Goal: Task Accomplishment & Management: Manage account settings

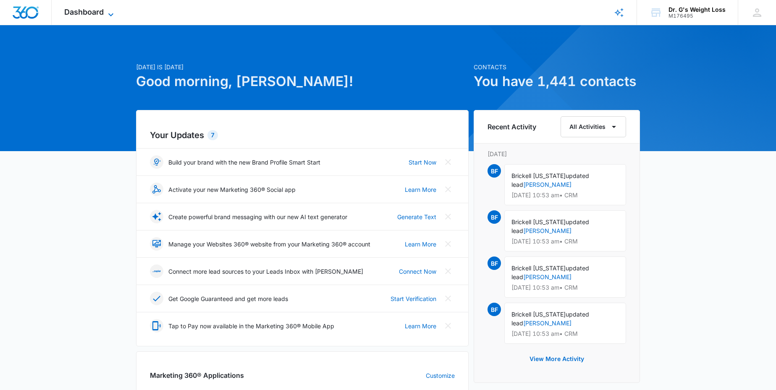
click at [81, 10] on span "Dashboard" at bounding box center [83, 12] width 39 height 9
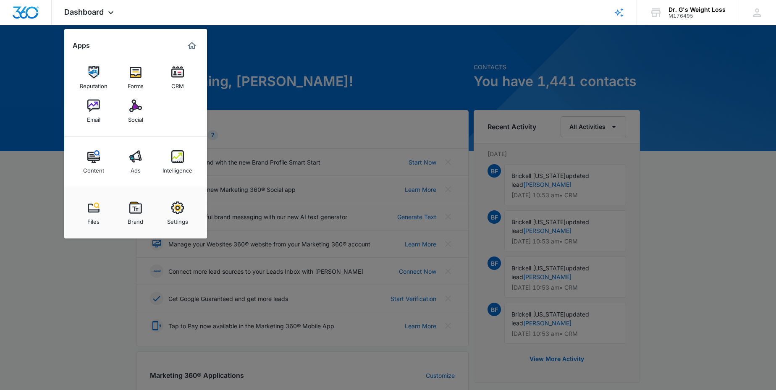
click at [174, 69] on img at bounding box center [177, 72] width 13 height 13
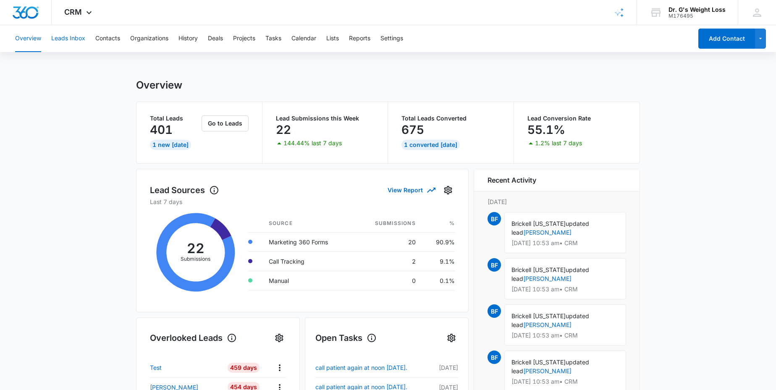
click at [67, 37] on button "Leads Inbox" at bounding box center [68, 38] width 34 height 27
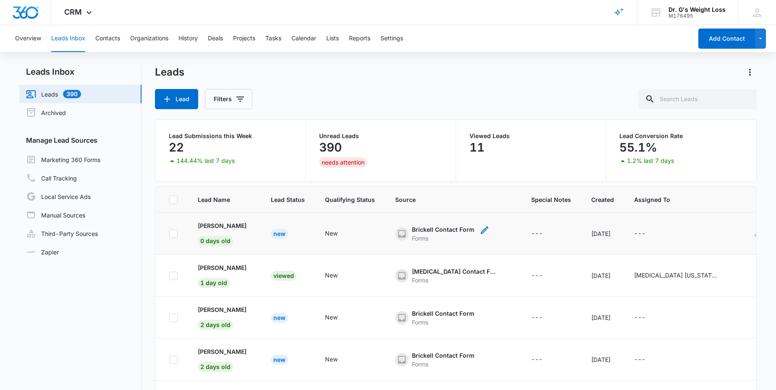
click at [444, 225] on div "Brickell Contact Form" at bounding box center [443, 229] width 63 height 9
click at [270, 229] on td "New" at bounding box center [288, 234] width 54 height 42
click at [222, 227] on p "[PERSON_NAME]" at bounding box center [222, 225] width 49 height 9
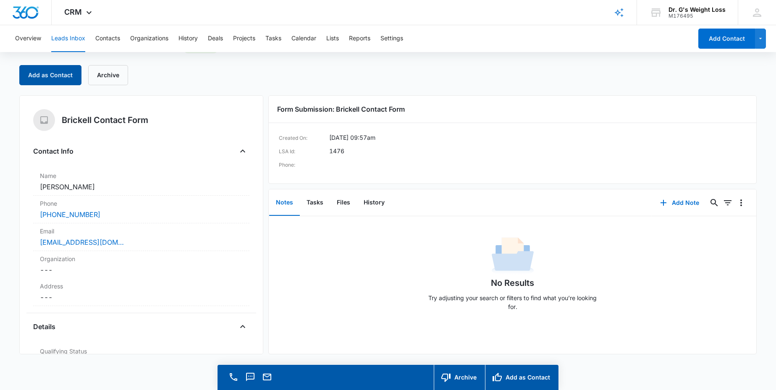
click at [42, 72] on button "Add as Contact" at bounding box center [50, 75] width 62 height 20
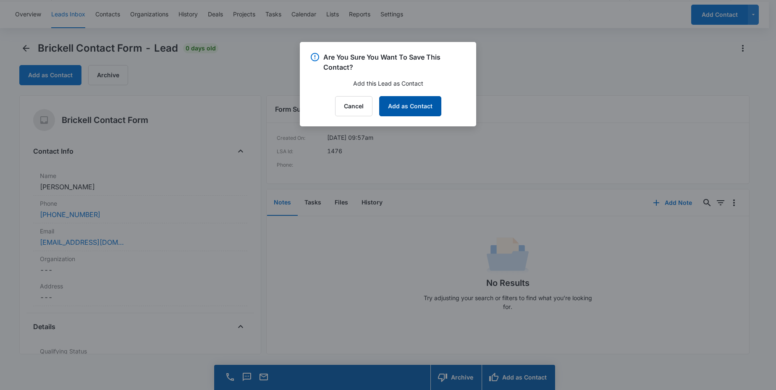
click at [427, 110] on button "Add as Contact" at bounding box center [410, 106] width 62 height 20
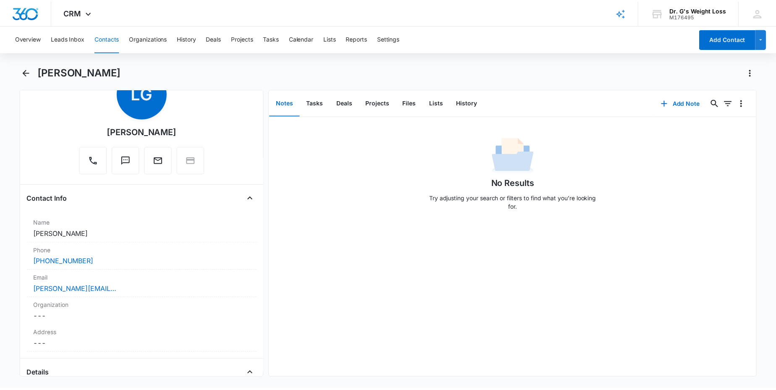
scroll to position [42, 0]
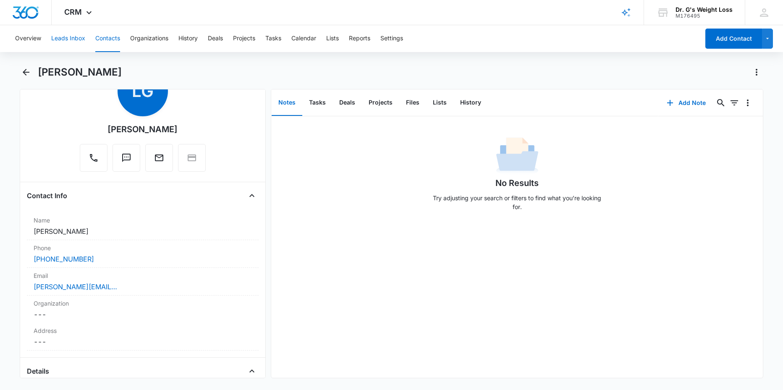
click at [66, 42] on button "Leads Inbox" at bounding box center [68, 38] width 34 height 27
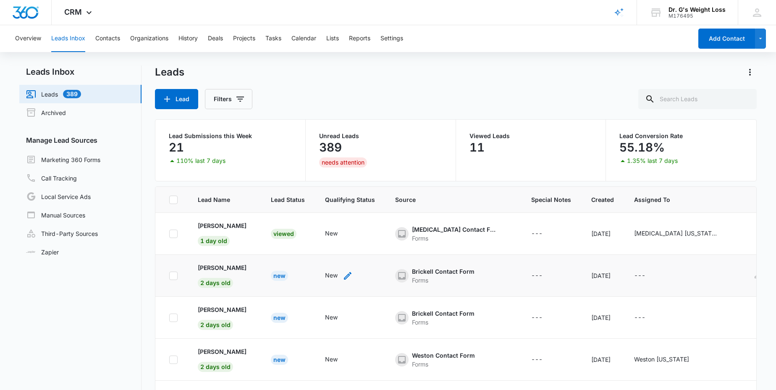
click at [350, 275] on icon "- - Select to Edit Field" at bounding box center [348, 276] width 10 height 10
click at [375, 231] on div "Qualifying Status New Cancel Save" at bounding box center [342, 228] width 81 height 78
click at [511, 233] on div "Doral Contact Form Forms" at bounding box center [453, 234] width 116 height 18
click at [228, 267] on p "[PERSON_NAME]" at bounding box center [222, 267] width 49 height 9
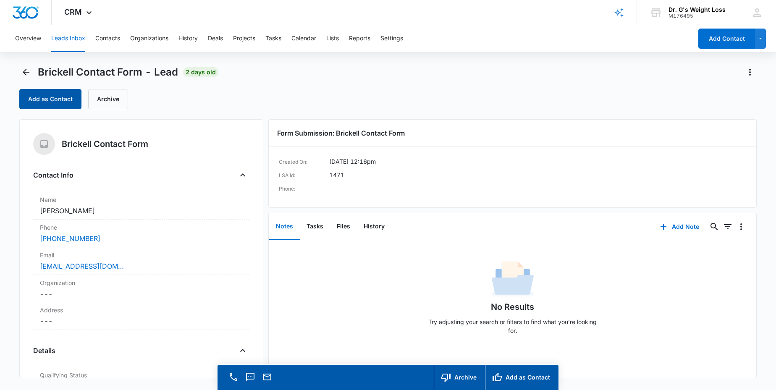
click at [27, 95] on button "Add as Contact" at bounding box center [50, 99] width 62 height 20
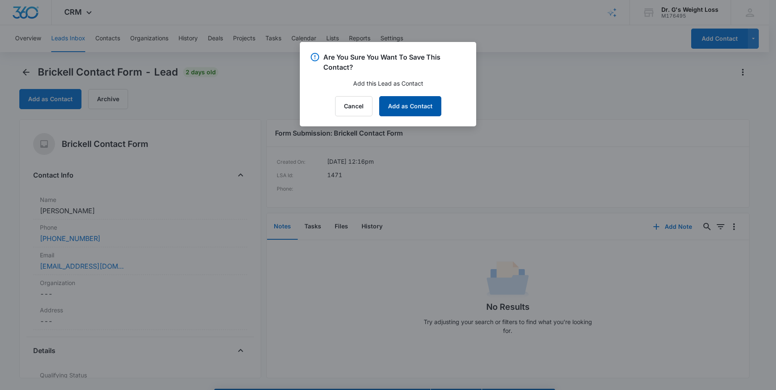
click at [393, 103] on button "Add as Contact" at bounding box center [410, 106] width 62 height 20
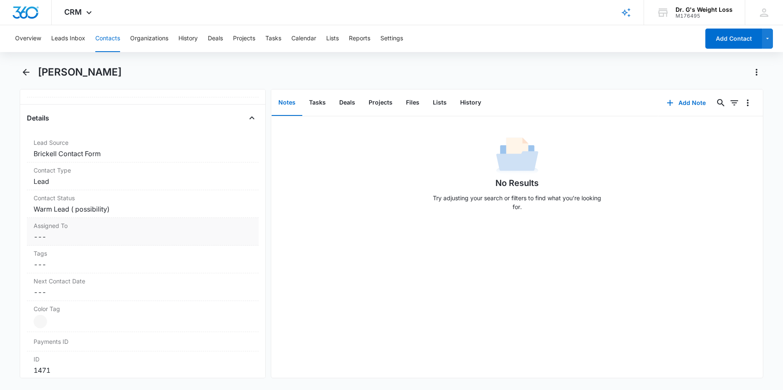
scroll to position [338, 0]
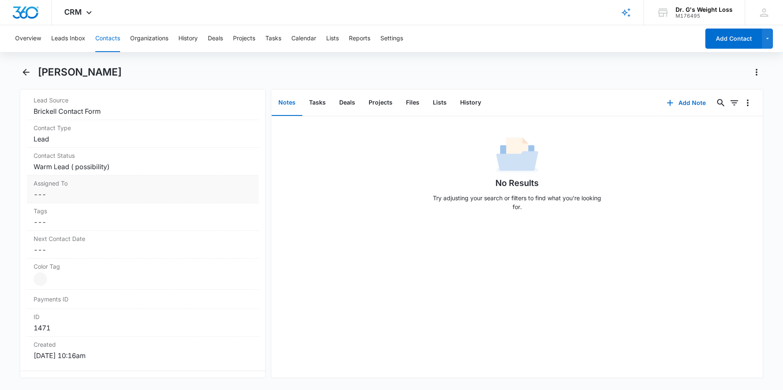
click at [150, 185] on label "Assigned To" at bounding box center [143, 183] width 219 height 9
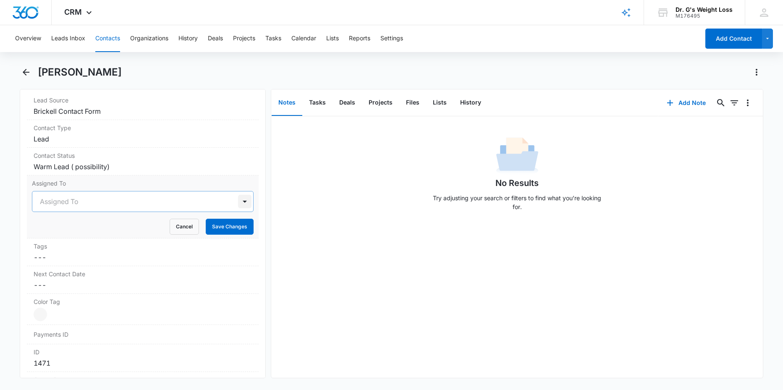
click at [238, 198] on div at bounding box center [244, 201] width 13 height 13
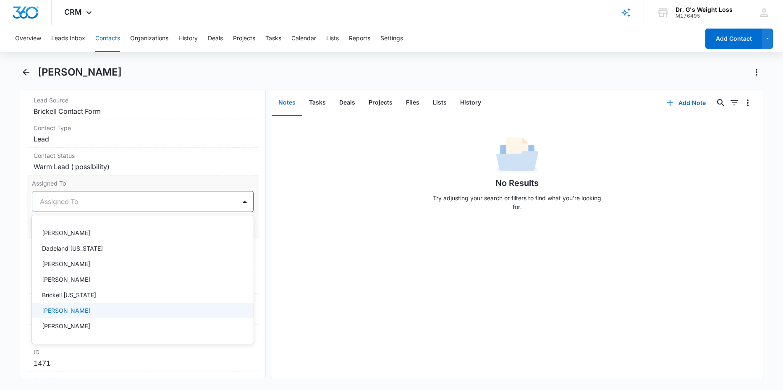
scroll to position [155, 0]
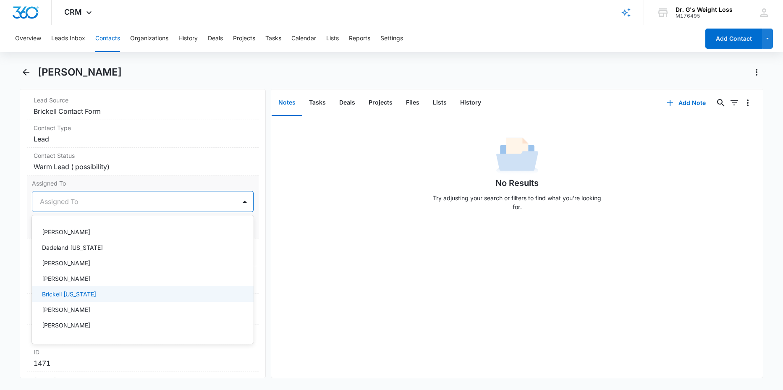
click at [81, 296] on p "Brickell [US_STATE]" at bounding box center [69, 294] width 54 height 9
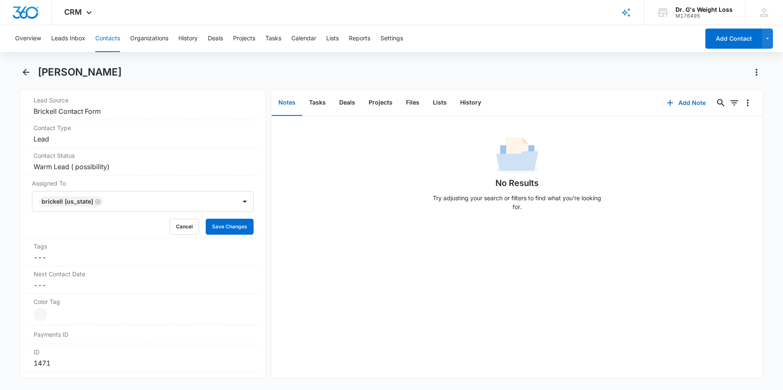
click at [258, 176] on div "Remove JT Juana Tamayo Contact Info Name Cancel Save Changes Juana Tamayo Phone…" at bounding box center [143, 233] width 247 height 289
click at [224, 226] on button "Save Changes" at bounding box center [230, 227] width 48 height 16
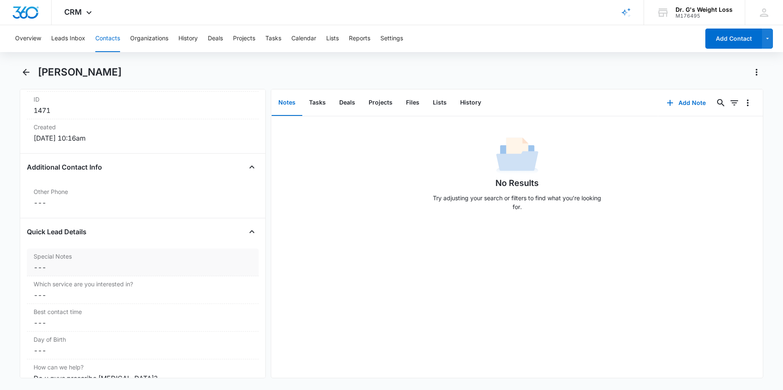
scroll to position [597, 0]
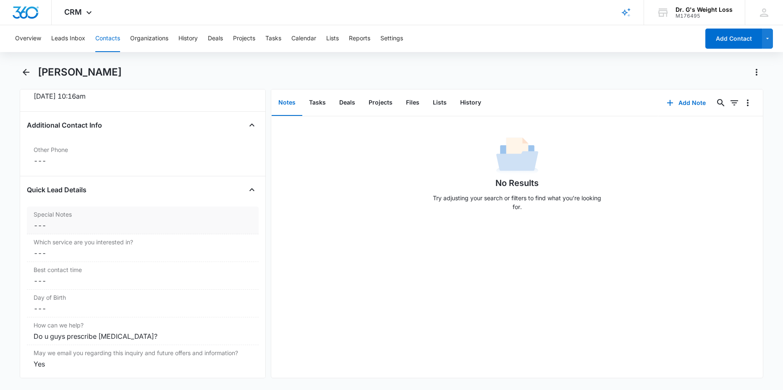
click at [87, 215] on label "Special Notes" at bounding box center [143, 214] width 219 height 9
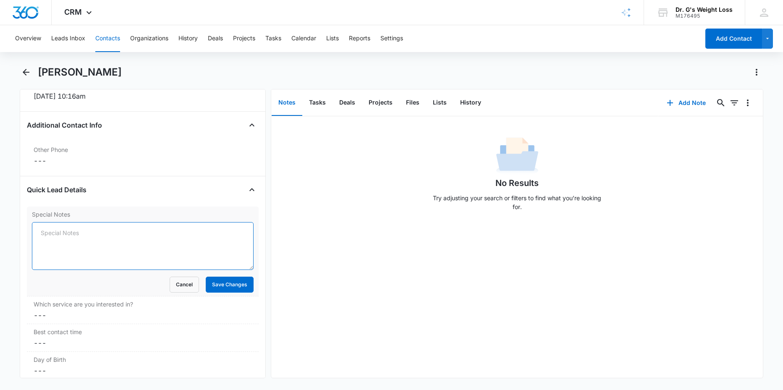
click at [79, 226] on textarea "Special Notes" at bounding box center [143, 246] width 222 height 48
type textarea "Sent email around 9:30 am"
click at [214, 280] on button "Save Changes" at bounding box center [230, 284] width 48 height 16
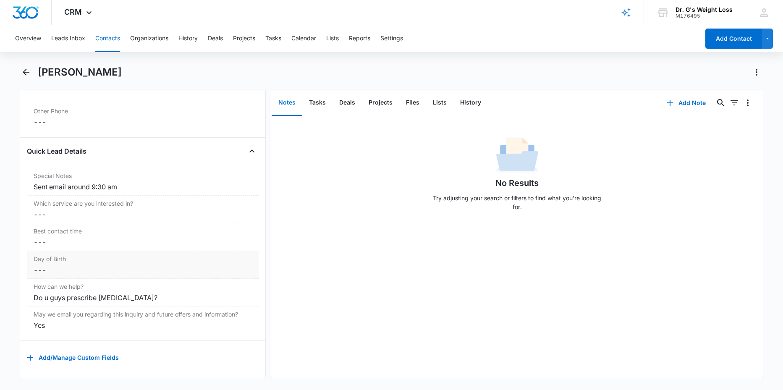
scroll to position [643, 0]
click at [689, 108] on button "Add Note" at bounding box center [687, 103] width 56 height 20
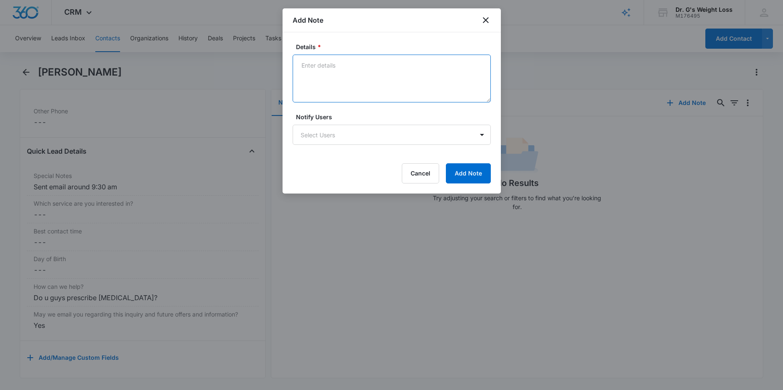
click at [302, 71] on textarea "Details *" at bounding box center [392, 79] width 198 height 48
type textarea "Email sent @9:30 am. Also called @2:00 pm, no answer left VM"
click at [351, 137] on body "CRM Apps Reputation Forms CRM Email Social Content Ads Intelligence Files Brand…" at bounding box center [391, 195] width 783 height 390
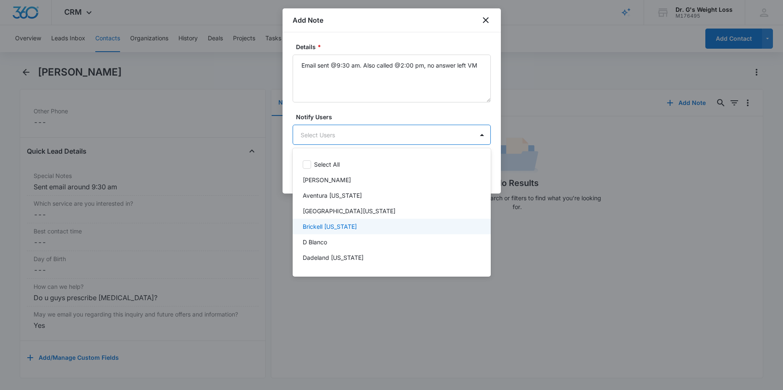
click at [317, 228] on p "Brickell [US_STATE]" at bounding box center [330, 226] width 54 height 9
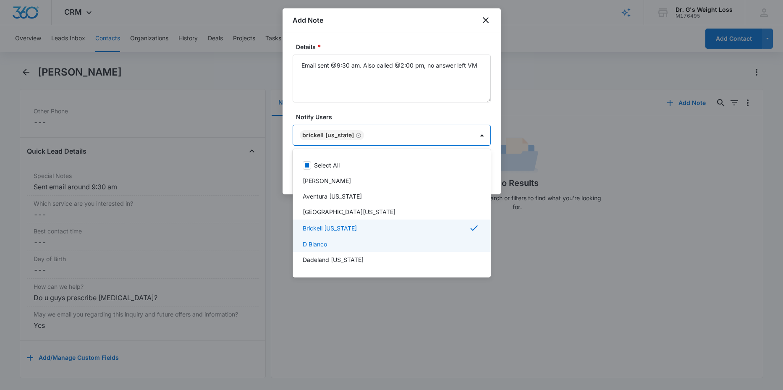
click at [304, 242] on p "D Blanco" at bounding box center [315, 244] width 24 height 9
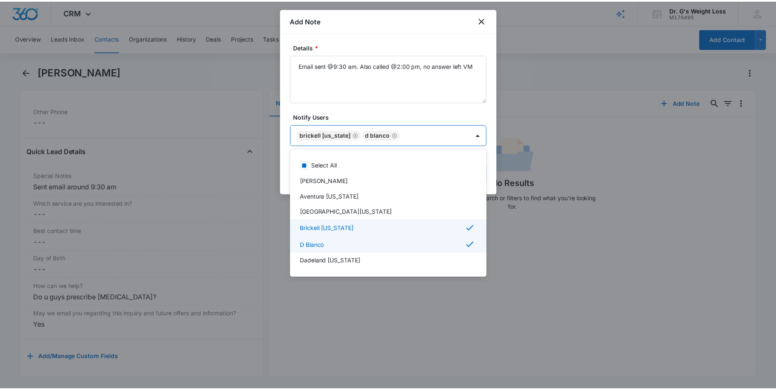
scroll to position [52, 0]
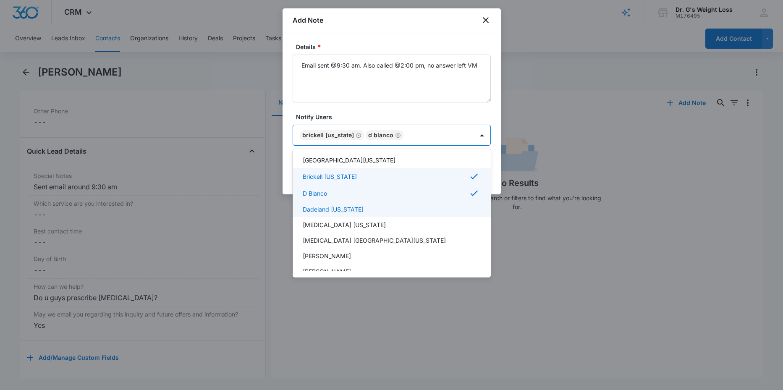
click at [484, 112] on div at bounding box center [391, 195] width 783 height 390
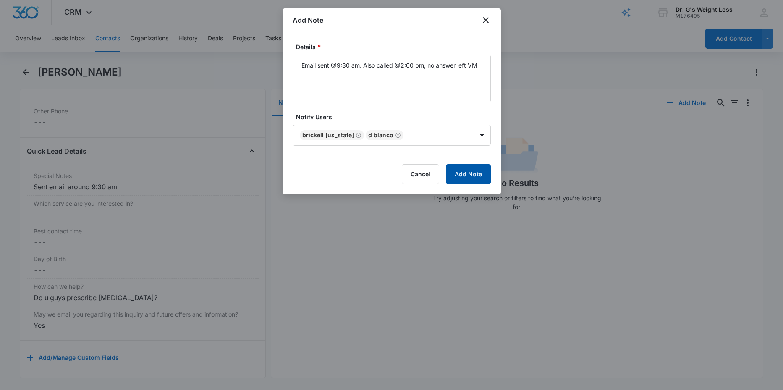
click at [464, 170] on button "Add Note" at bounding box center [468, 174] width 45 height 20
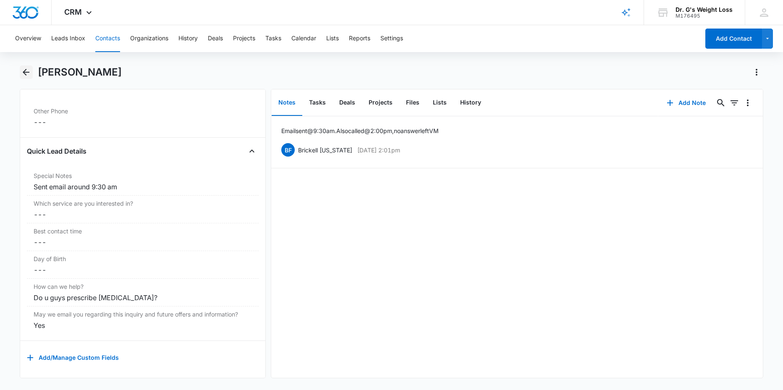
click at [25, 70] on icon "Back" at bounding box center [26, 72] width 7 height 7
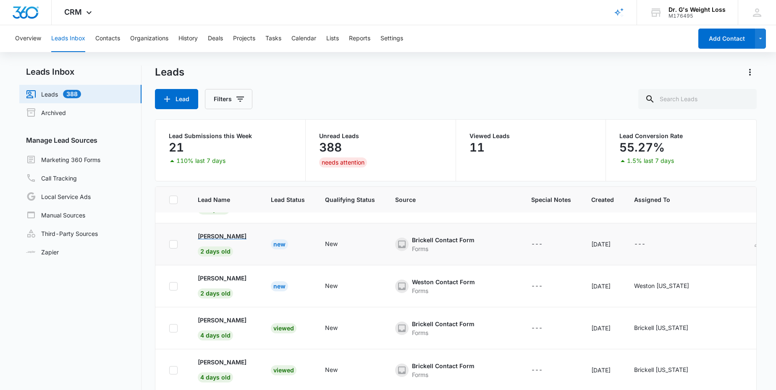
scroll to position [34, 0]
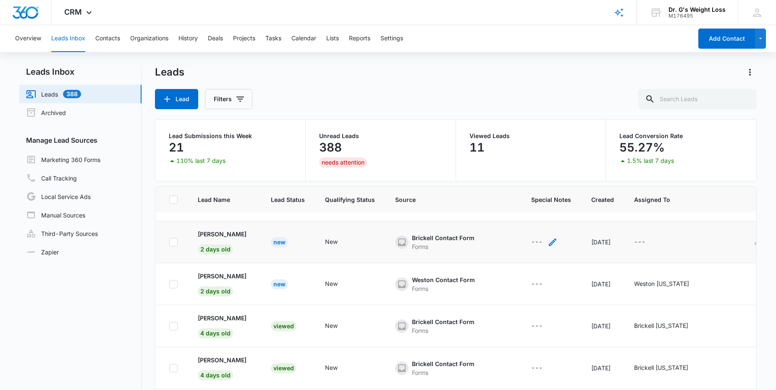
click at [542, 241] on div "---" at bounding box center [536, 242] width 11 height 10
click at [516, 164] on textarea "Special Notes" at bounding box center [551, 174] width 100 height 48
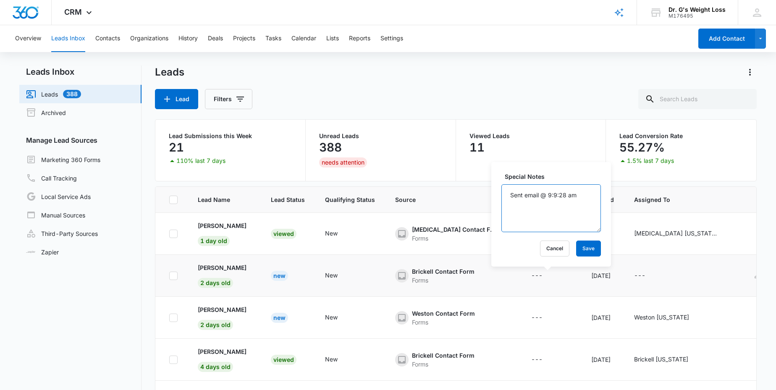
drag, startPoint x: 554, startPoint y: 163, endPoint x: 546, endPoint y: 165, distance: 8.0
click at [546, 165] on div "Special Notes Sent email @ 9:9:28 am Cancel Save" at bounding box center [551, 214] width 120 height 105
type textarea "Sent email @ 9:28 am"
click at [576, 249] on button "Save" at bounding box center [588, 249] width 25 height 16
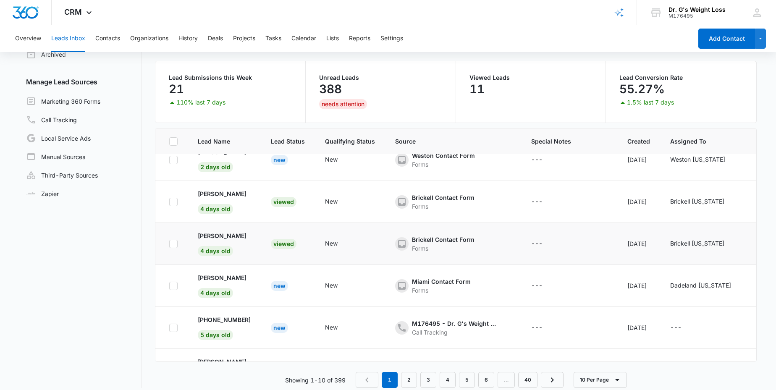
scroll to position [102, 0]
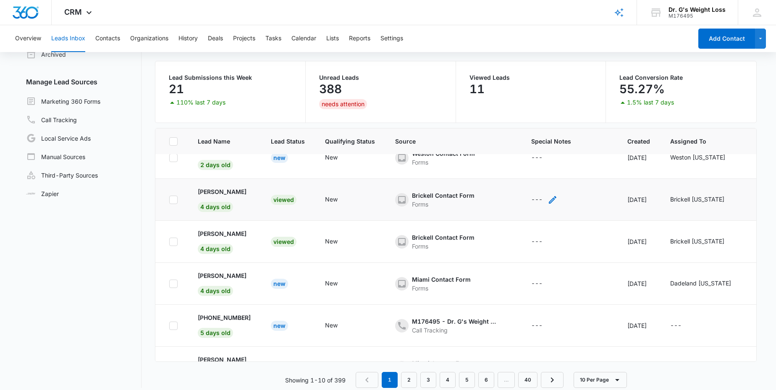
click at [540, 198] on div "---" at bounding box center [536, 200] width 11 height 10
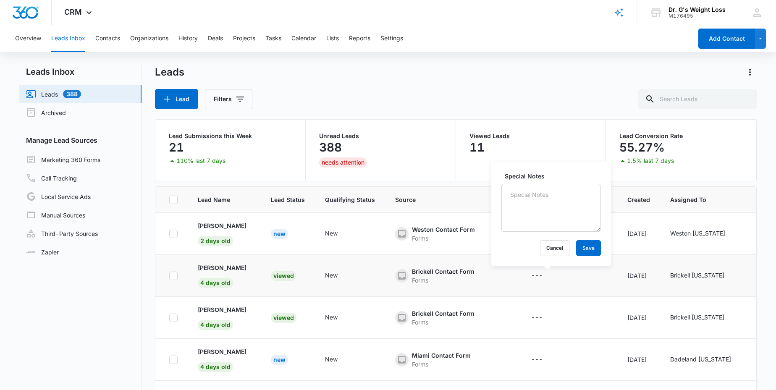
scroll to position [84, 0]
drag, startPoint x: 524, startPoint y: 207, endPoint x: 545, endPoint y: 209, distance: 21.5
click at [524, 207] on textarea "Special Notes" at bounding box center [551, 208] width 100 height 48
type textarea "appt scheduled 09/09/25"
click at [584, 249] on button "Save" at bounding box center [588, 248] width 25 height 16
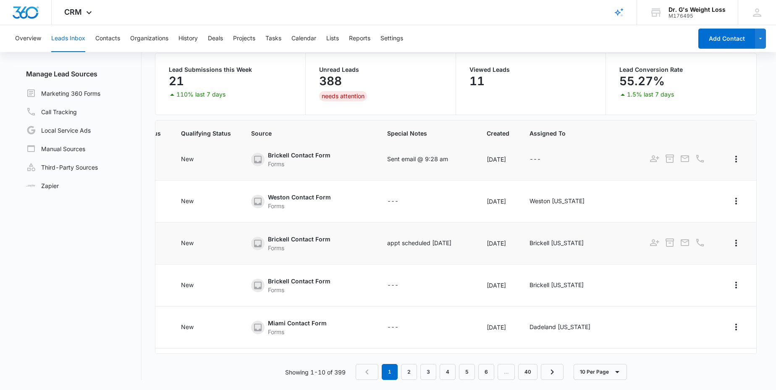
scroll to position [50, 178]
click at [731, 241] on icon "Actions" at bounding box center [736, 243] width 10 height 10
click at [685, 265] on div "Add as Contact" at bounding box center [693, 267] width 43 height 6
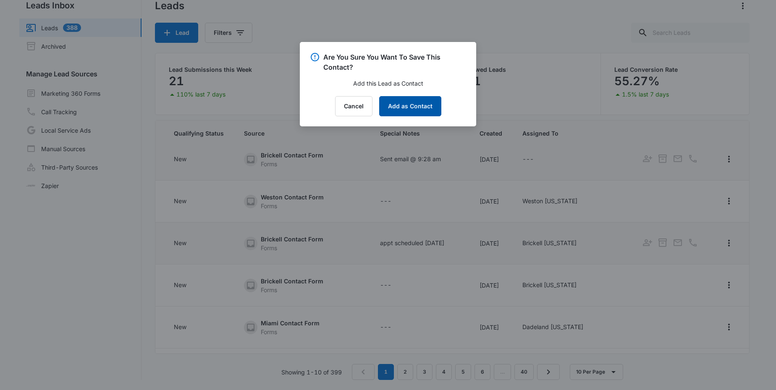
click at [399, 104] on button "Add as Contact" at bounding box center [410, 106] width 62 height 20
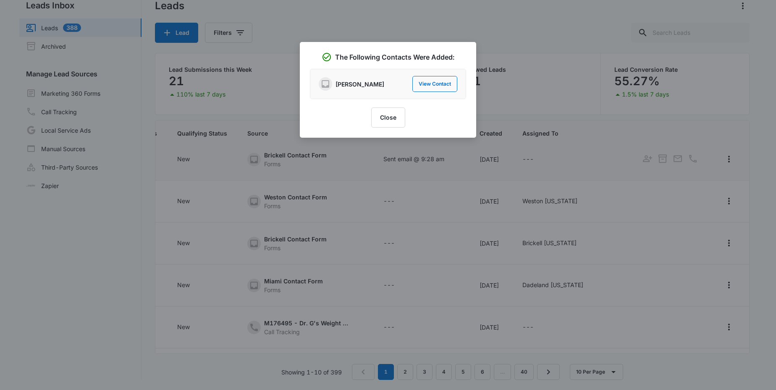
scroll to position [50, 174]
click at [417, 84] on button "View Contact" at bounding box center [434, 84] width 45 height 16
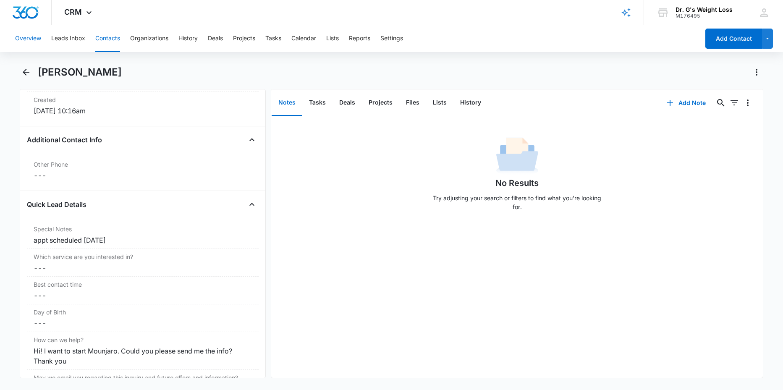
scroll to position [526, 0]
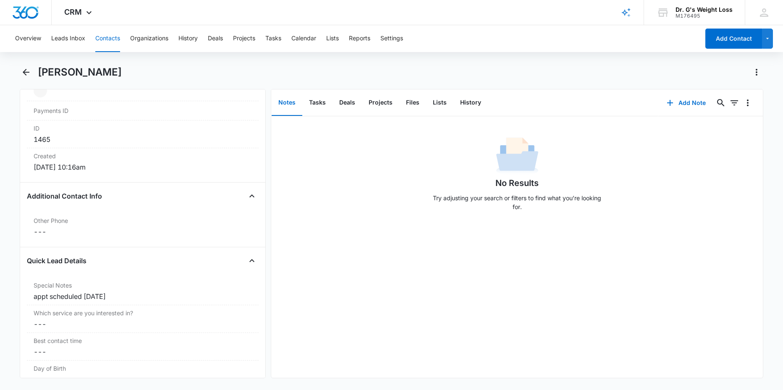
click at [108, 37] on button "Contacts" at bounding box center [107, 38] width 25 height 27
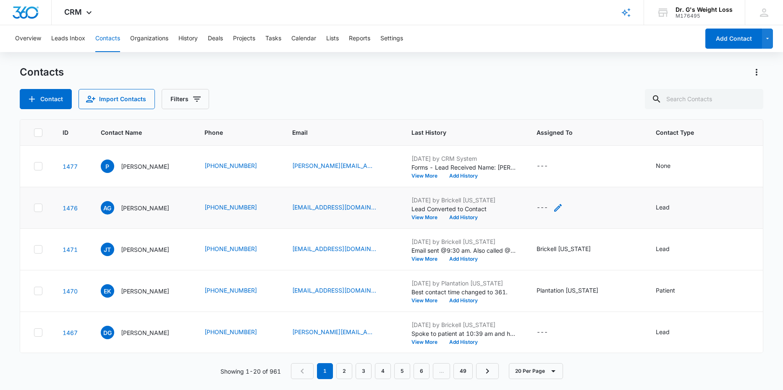
click at [548, 204] on div "---" at bounding box center [542, 208] width 11 height 10
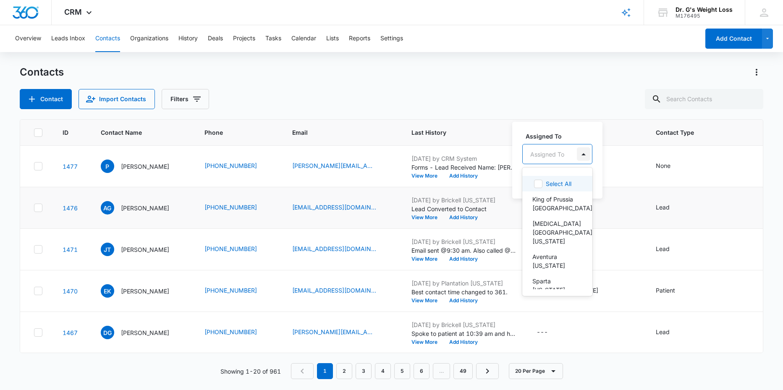
click at [586, 154] on div at bounding box center [583, 153] width 13 height 13
click at [553, 241] on p "Brickell [US_STATE]" at bounding box center [557, 244] width 48 height 18
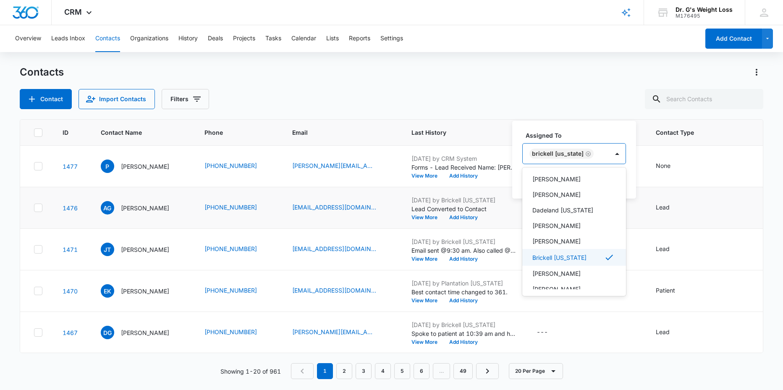
scroll to position [200, 0]
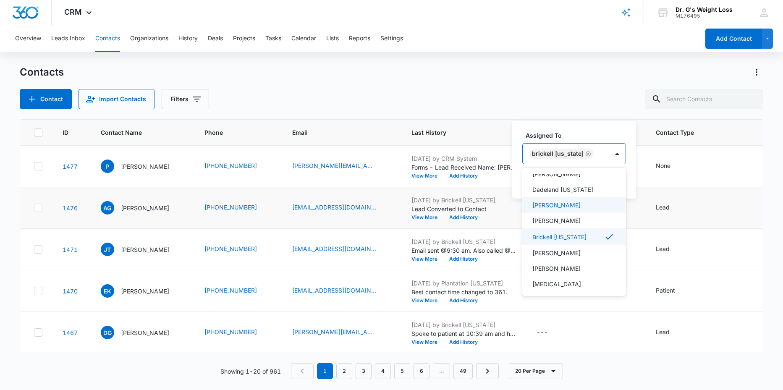
click at [609, 129] on div "Assigned To option Brickell Florida, selected. 20 results available. Use Up and…" at bounding box center [574, 160] width 124 height 78
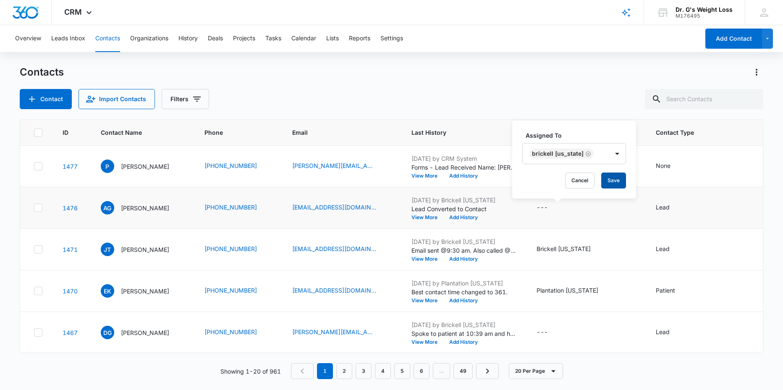
drag, startPoint x: 610, startPoint y: 183, endPoint x: 585, endPoint y: 186, distance: 24.5
click at [609, 183] on button "Save" at bounding box center [613, 181] width 25 height 16
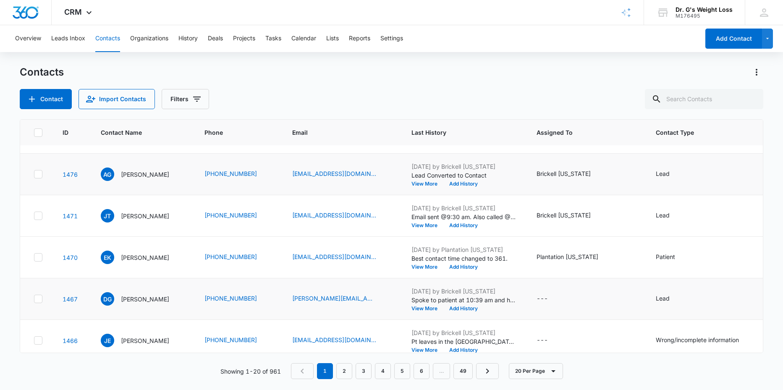
scroll to position [68, 0]
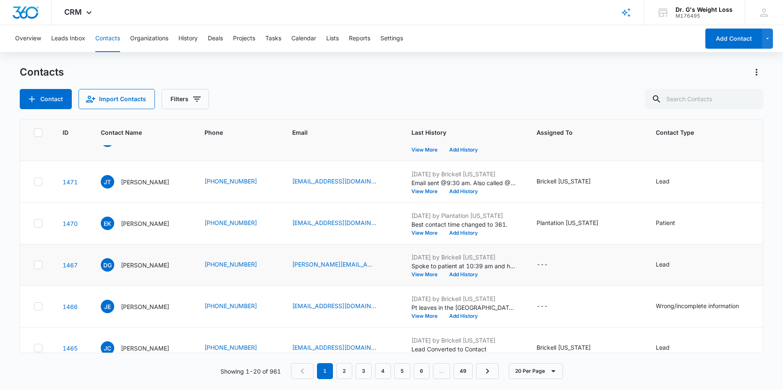
click at [472, 257] on p "Sep 5, 2025 by Brickell Florida" at bounding box center [464, 257] width 105 height 9
click at [324, 263] on link "detrick.greene@yahoo.com" at bounding box center [334, 264] width 84 height 9
click at [427, 274] on button "View More" at bounding box center [428, 274] width 32 height 5
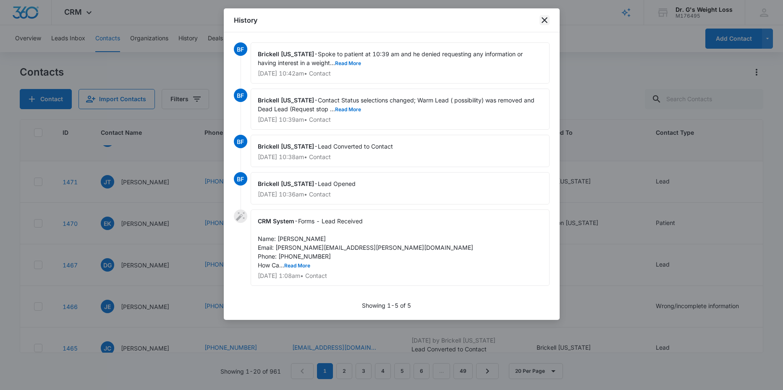
click at [544, 19] on icon "close" at bounding box center [545, 20] width 6 height 6
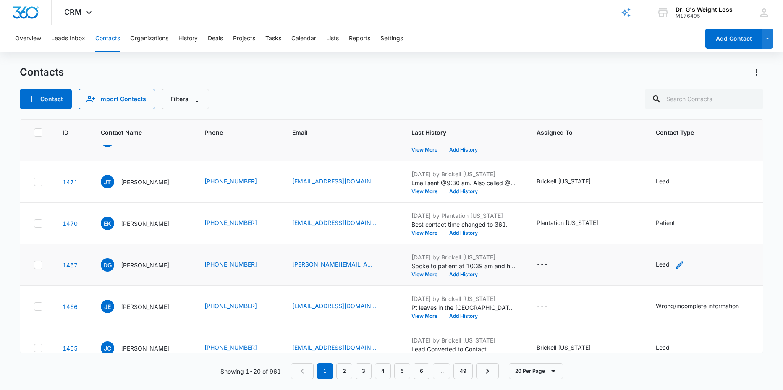
click at [670, 263] on div "Lead" at bounding box center [663, 264] width 14 height 9
click at [701, 212] on div at bounding box center [701, 210] width 13 height 13
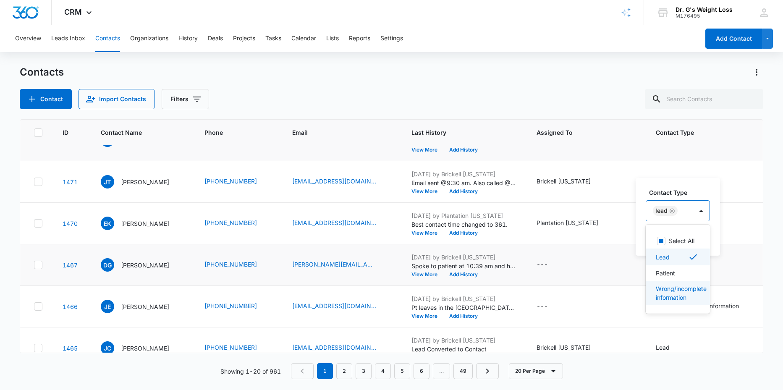
click at [674, 295] on p "Wrong/incomplete information" at bounding box center [677, 293] width 42 height 18
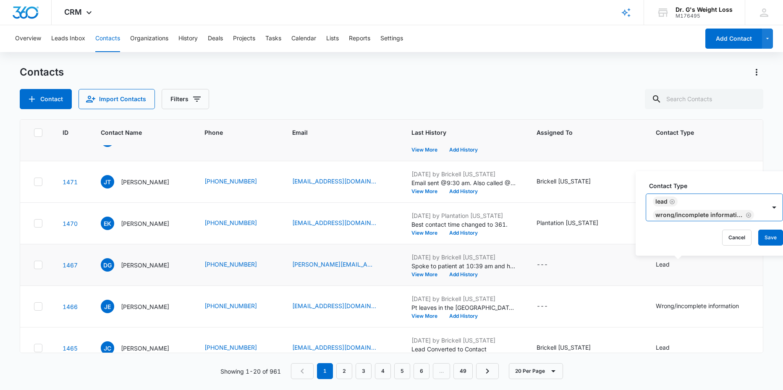
scroll to position [3, 0]
click at [674, 199] on icon "Remove Lead" at bounding box center [672, 202] width 6 height 6
click at [768, 237] on button "Save" at bounding box center [770, 238] width 25 height 16
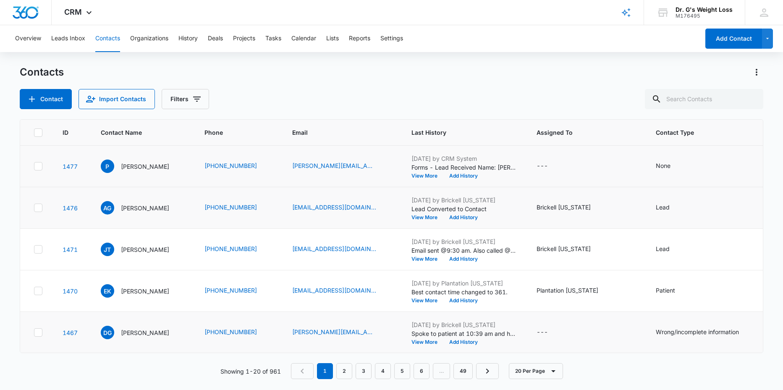
click at [434, 172] on div "Sep 8, 2025 by CRM System Forms - Lead Received Name: Patricia Email: patricia@…" at bounding box center [464, 166] width 105 height 24
click at [438, 175] on button "View More" at bounding box center [428, 175] width 32 height 5
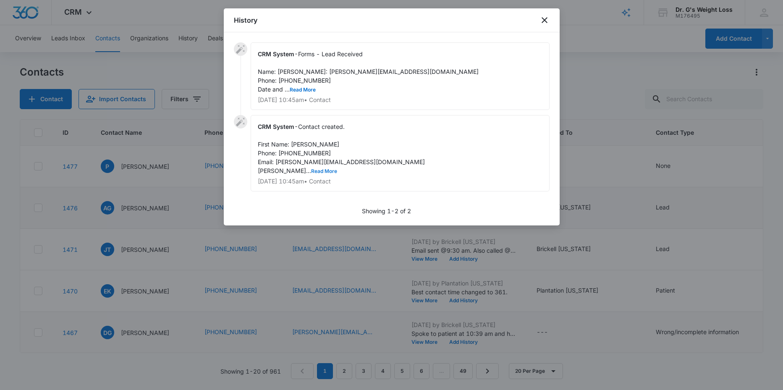
click at [311, 174] on button "Read More" at bounding box center [324, 171] width 26 height 5
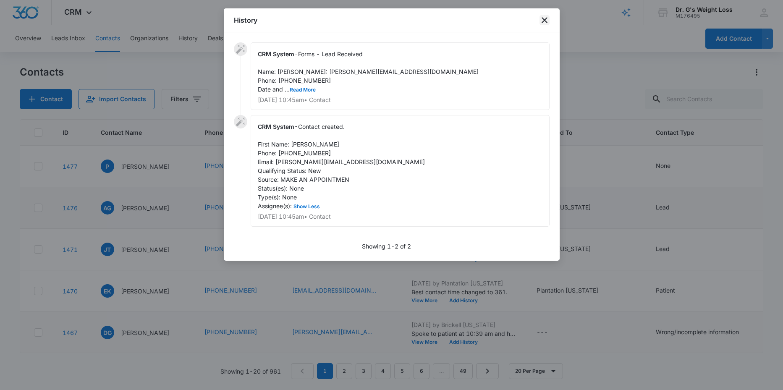
click at [543, 18] on icon "close" at bounding box center [545, 20] width 6 height 6
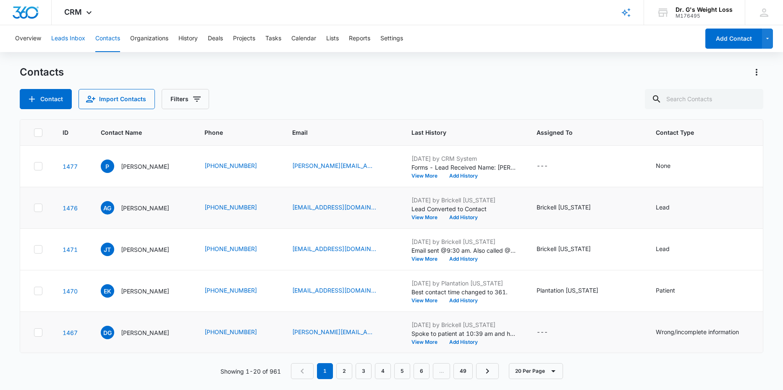
click at [70, 37] on button "Leads Inbox" at bounding box center [68, 38] width 34 height 27
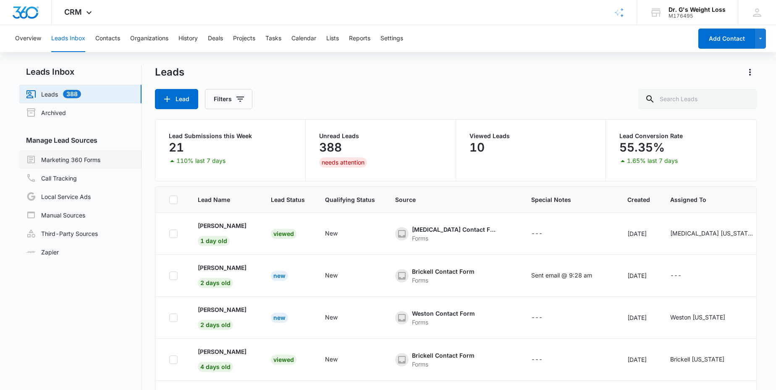
click at [66, 160] on link "Marketing 360 Forms" at bounding box center [63, 160] width 74 height 10
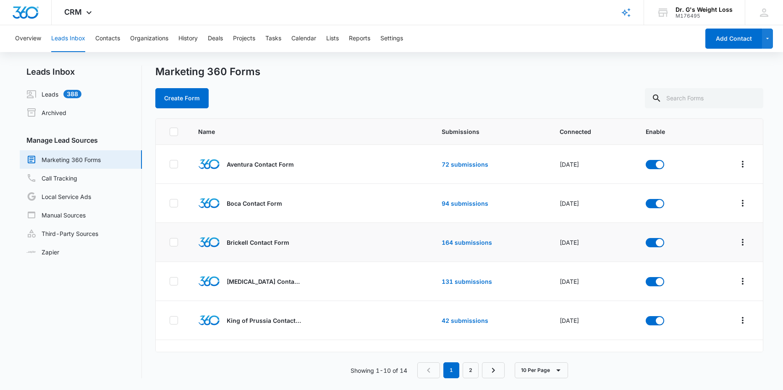
click at [259, 239] on p "Brickell Contact Form" at bounding box center [258, 242] width 63 height 9
click at [174, 244] on icon at bounding box center [174, 243] width 8 height 8
click at [170, 243] on input "checkbox" at bounding box center [169, 242] width 0 height 0
checkbox input "true"
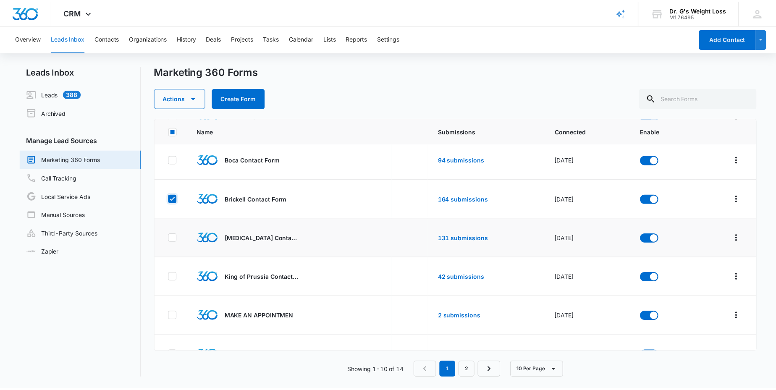
scroll to position [43, 0]
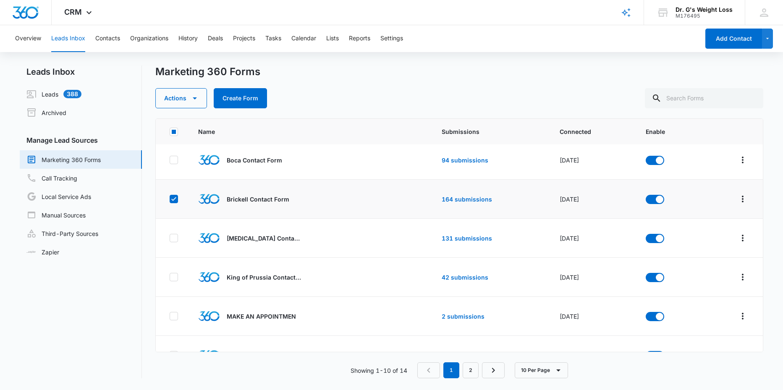
click at [246, 193] on div "Brickell Contact Form" at bounding box center [291, 199] width 187 height 22
click at [462, 198] on link "164 submissions" at bounding box center [467, 199] width 50 height 7
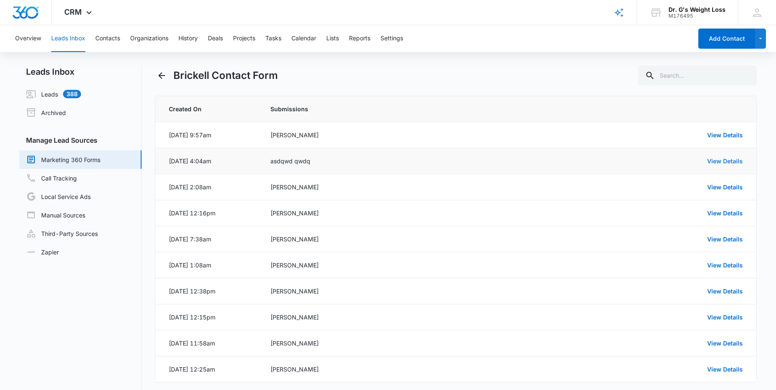
click at [719, 160] on link "View Details" at bounding box center [725, 160] width 36 height 7
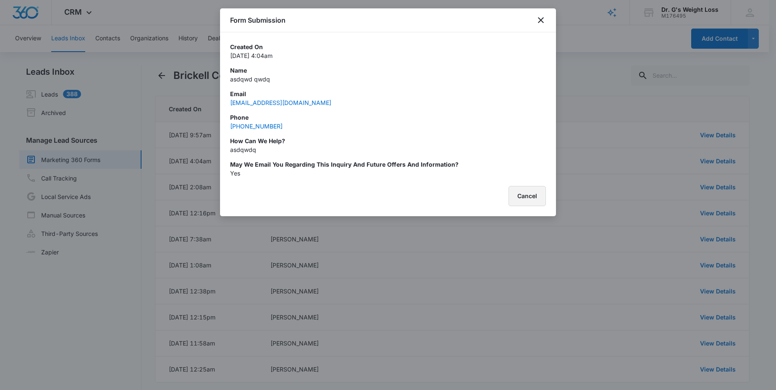
click at [538, 198] on button "Cancel" at bounding box center [527, 196] width 37 height 20
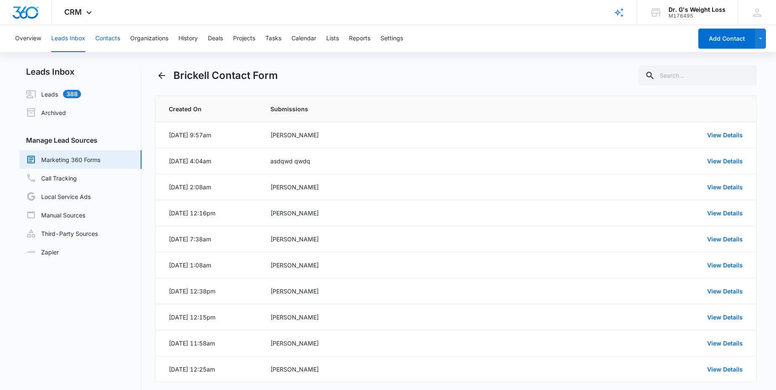
click at [102, 39] on button "Contacts" at bounding box center [107, 38] width 25 height 27
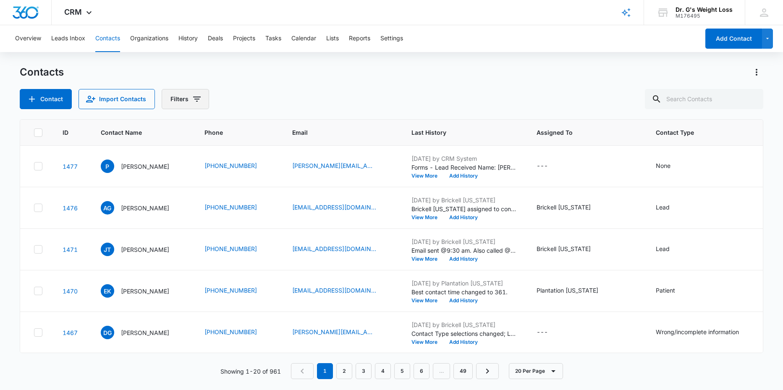
click at [193, 100] on icon "Filters" at bounding box center [197, 99] width 10 height 10
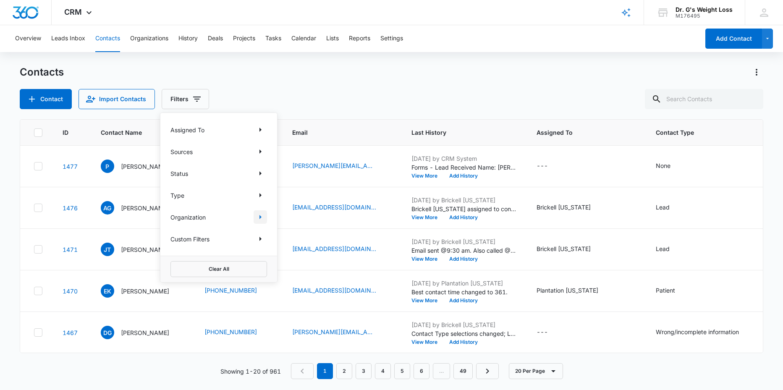
click at [258, 218] on icon "Show Organization filters" at bounding box center [260, 217] width 10 height 10
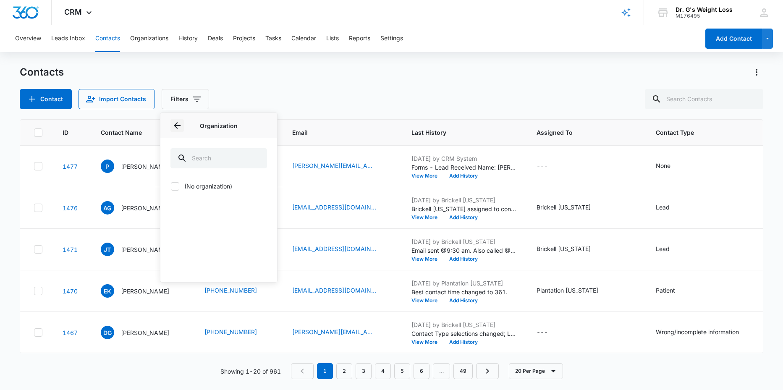
click at [176, 125] on icon "Back" at bounding box center [177, 125] width 7 height 7
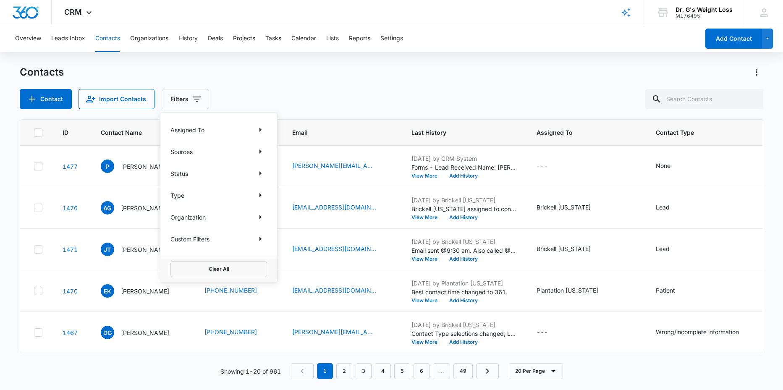
click at [211, 242] on div "Custom Filters" at bounding box center [219, 238] width 97 height 13
click at [260, 236] on icon "Show Custom Filters filters" at bounding box center [260, 239] width 10 height 10
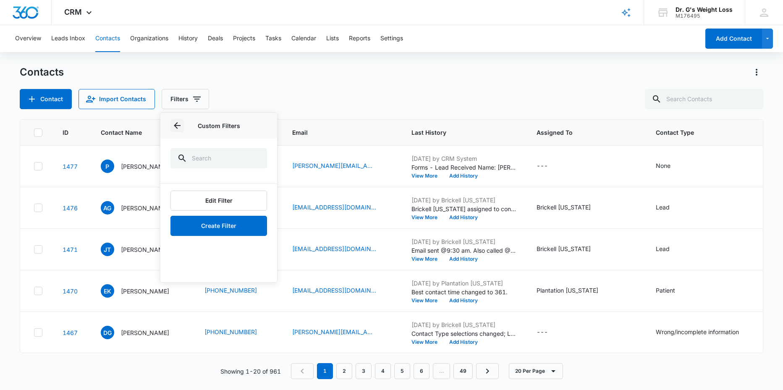
click at [178, 121] on icon "Back" at bounding box center [177, 126] width 10 height 10
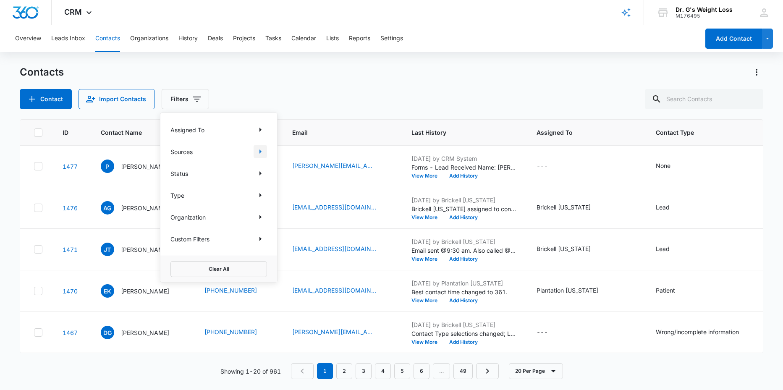
click at [260, 154] on icon "Show Sources filters" at bounding box center [261, 152] width 2 height 4
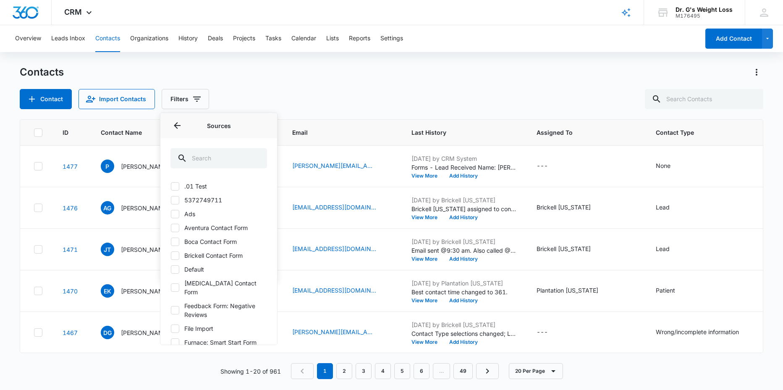
click at [173, 255] on icon at bounding box center [175, 256] width 8 height 8
click at [171, 255] on input "Brickell Contact Form" at bounding box center [171, 255] width 0 height 0
checkbox input "true"
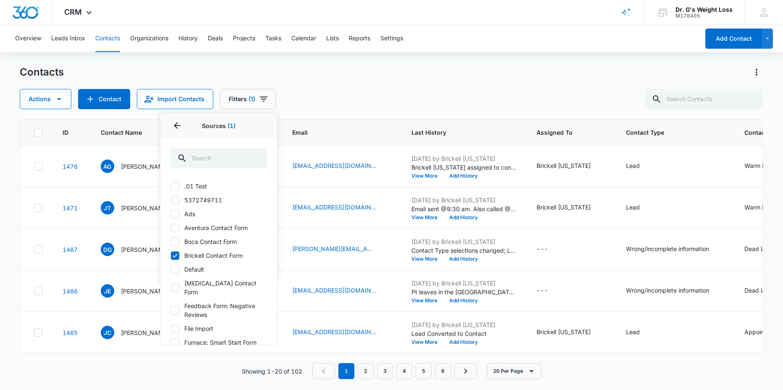
click at [339, 97] on div "Actions Contact Import Contacts Filters (1) Assigned To Sources 1 Sources (1) .…" at bounding box center [392, 99] width 744 height 20
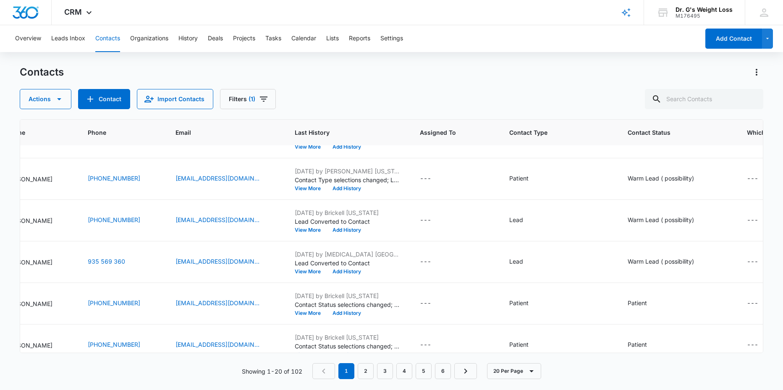
scroll to position [237, 0]
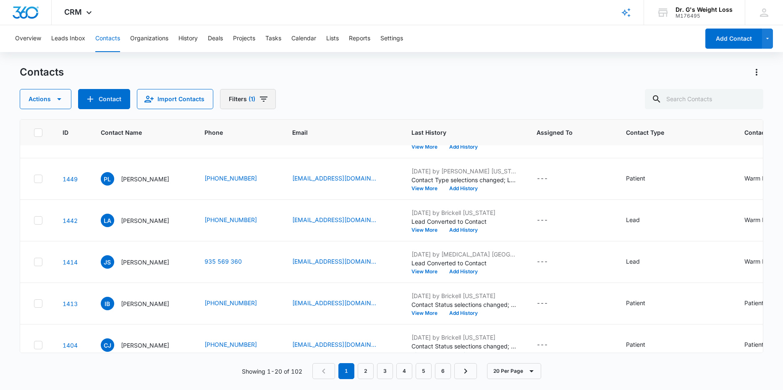
click at [262, 100] on icon "Filters" at bounding box center [264, 99] width 10 height 10
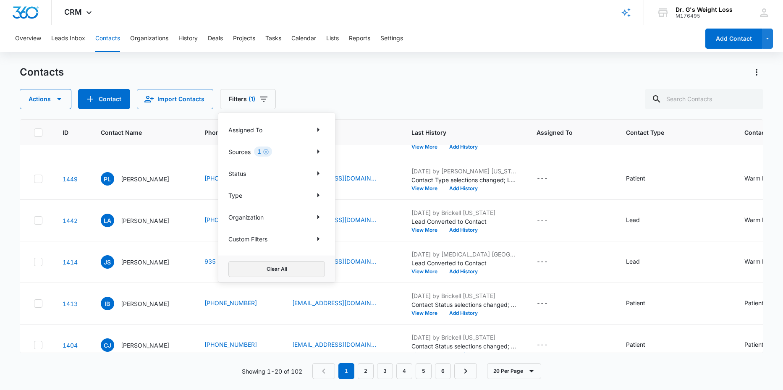
drag, startPoint x: 246, startPoint y: 273, endPoint x: 300, endPoint y: 85, distance: 195.7
click at [245, 273] on button "Clear All" at bounding box center [276, 269] width 97 height 16
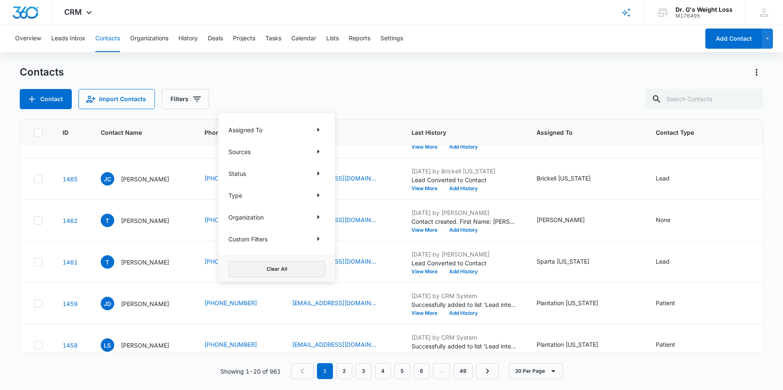
scroll to position [569, 0]
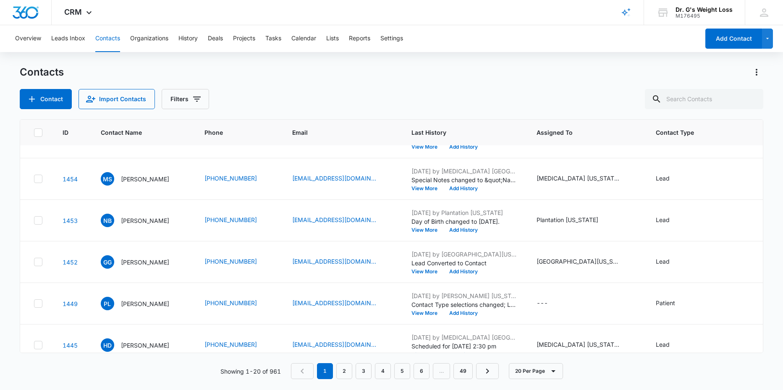
click at [328, 82] on div "Contacts Contact Import Contacts Filters" at bounding box center [392, 88] width 744 height 44
click at [575, 135] on span "Assigned To" at bounding box center [580, 132] width 87 height 9
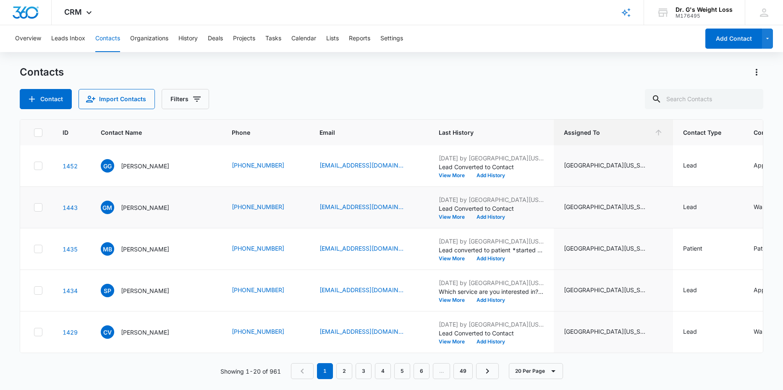
scroll to position [631, 0]
click at [345, 373] on link "2" at bounding box center [344, 371] width 16 height 16
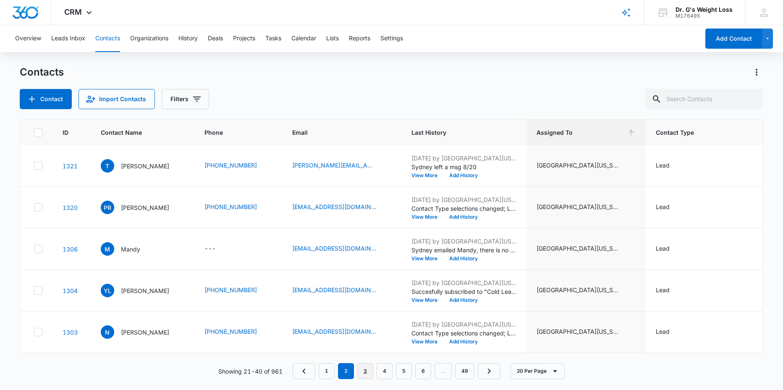
click at [370, 375] on link "3" at bounding box center [365, 371] width 16 height 16
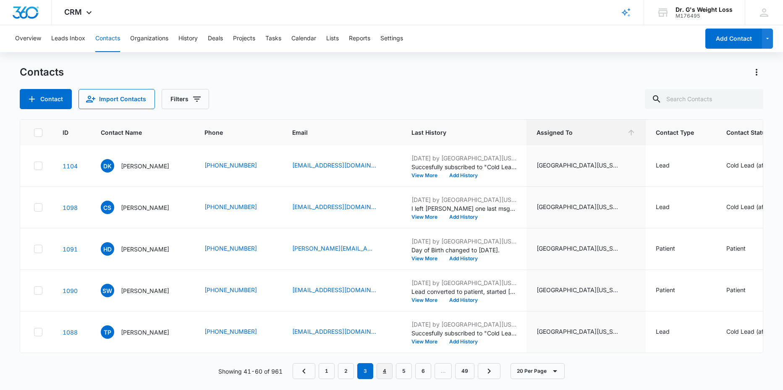
click at [385, 375] on link "4" at bounding box center [385, 371] width 16 height 16
click at [409, 371] on link "5" at bounding box center [404, 371] width 16 height 16
click at [414, 372] on link "6" at bounding box center [416, 371] width 16 height 16
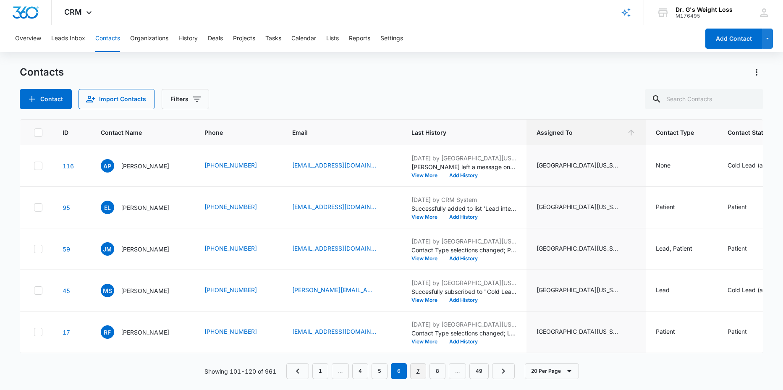
click at [420, 370] on link "7" at bounding box center [418, 371] width 16 height 16
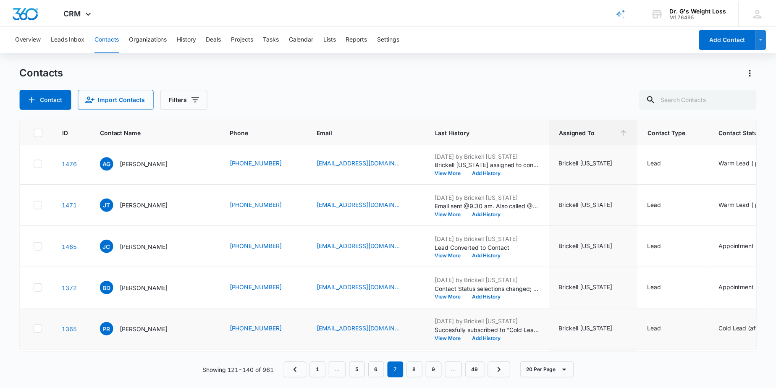
scroll to position [0, 0]
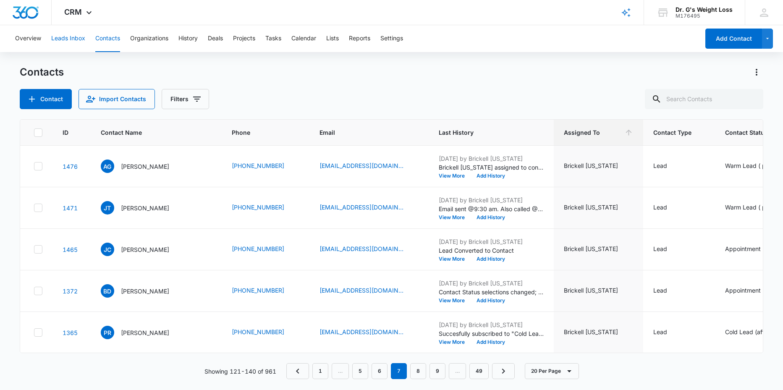
drag, startPoint x: 69, startPoint y: 40, endPoint x: 65, endPoint y: 47, distance: 8.3
click at [68, 40] on button "Leads Inbox" at bounding box center [68, 38] width 34 height 27
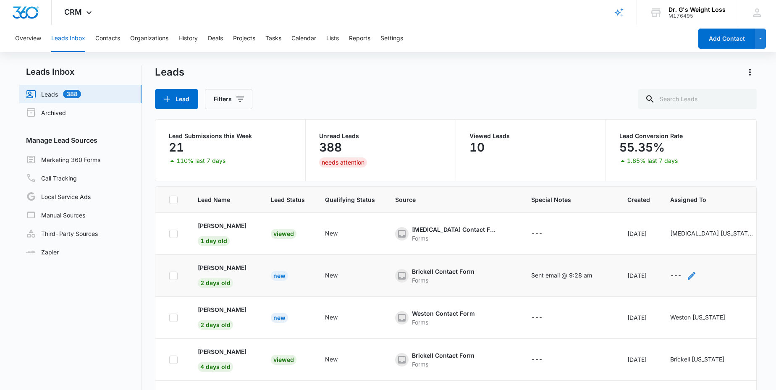
click at [682, 276] on div "---" at bounding box center [675, 276] width 11 height 10
click at [727, 222] on div at bounding box center [728, 221] width 13 height 13
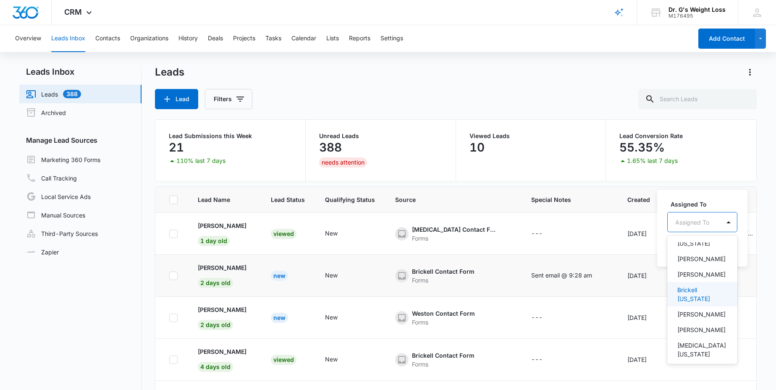
click at [701, 285] on div "Brickell [US_STATE]" at bounding box center [702, 294] width 70 height 24
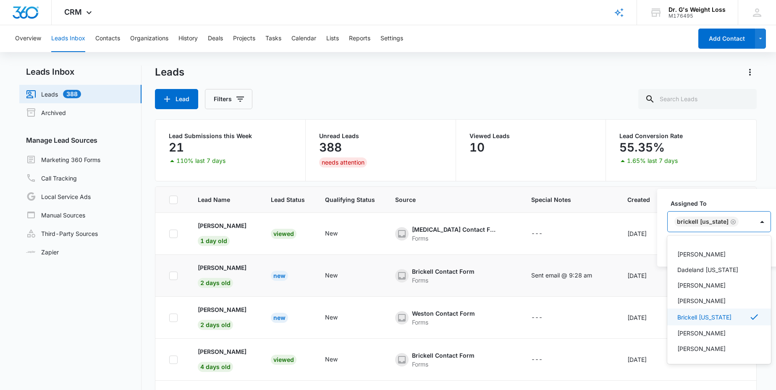
scroll to position [200, 0]
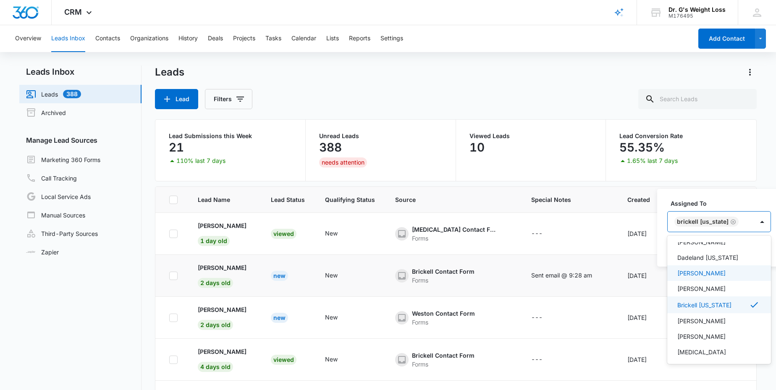
click at [750, 199] on label "Assigned To" at bounding box center [723, 203] width 104 height 9
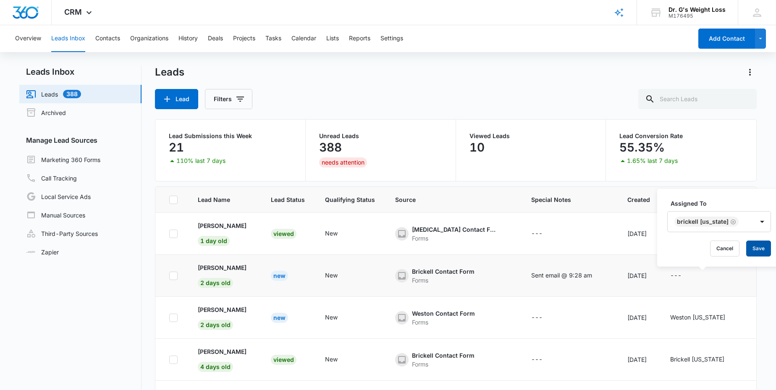
click at [748, 245] on button "Save" at bounding box center [758, 249] width 25 height 16
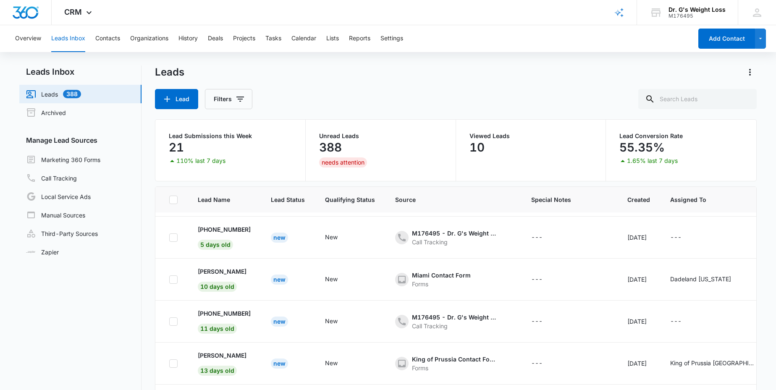
scroll to position [0, 0]
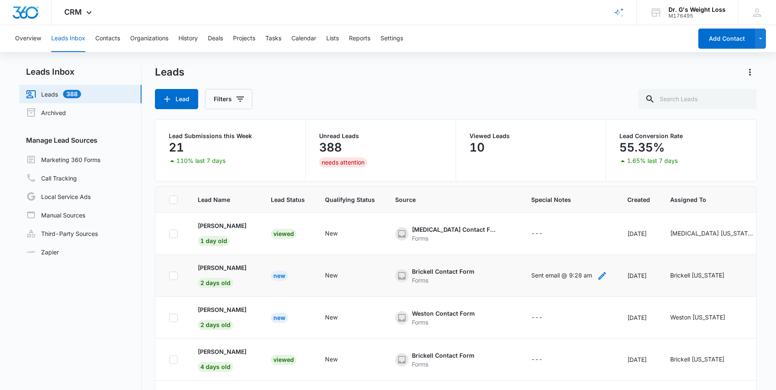
click at [607, 273] on icon "- - Select to Edit Field" at bounding box center [602, 276] width 10 height 10
click at [603, 203] on textarea "Sent email @ 9:28 am" at bounding box center [576, 208] width 100 height 48
type textarea "Sent email @ 9:28 am Scheduled 09/09/25"
click at [601, 244] on button "Save" at bounding box center [613, 249] width 25 height 16
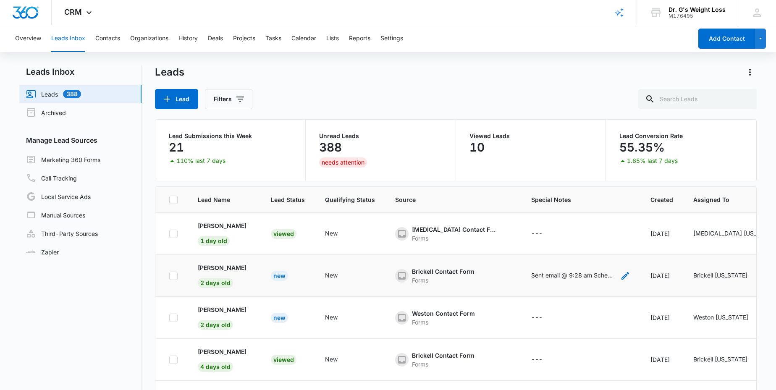
click at [625, 276] on icon "- - Select to Edit Field" at bounding box center [625, 276] width 10 height 10
drag, startPoint x: 611, startPoint y: 194, endPoint x: 539, endPoint y: 187, distance: 71.7
drag, startPoint x: 539, startPoint y: 187, endPoint x: 555, endPoint y: 191, distance: 16.3
click at [542, 187] on tr "Lead Name Lead Status Qualifying Status Source Special Notes Created Assigned To" at bounding box center [537, 200] width 765 height 26
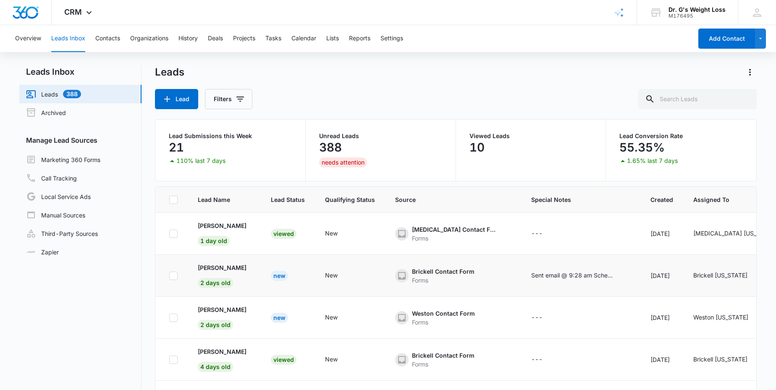
click at [557, 270] on td "Sent email @ 9:28 am Scheduled 09/09/25" at bounding box center [580, 276] width 119 height 42
click at [624, 275] on icon "- - Select to Edit Field" at bounding box center [625, 276] width 10 height 10
click at [611, 194] on textarea "Sent email @ 9:28 am Scheduled 09/09/25" at bounding box center [588, 208] width 100 height 48
click at [547, 206] on textarea "Scheduled 09/09/25" at bounding box center [588, 208] width 100 height 48
type textarea "Scheduled 09/09/25"
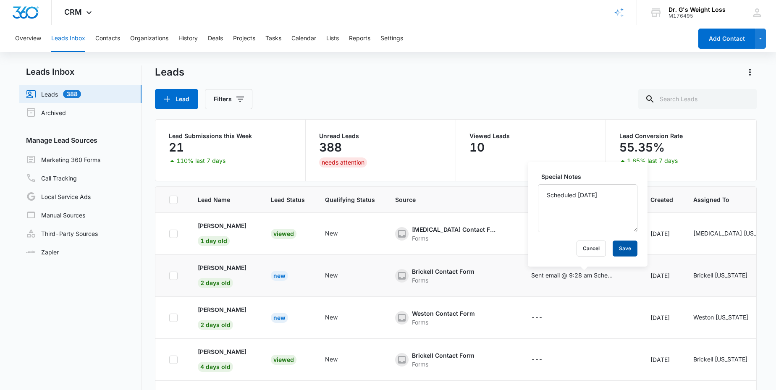
click at [617, 252] on button "Save" at bounding box center [625, 249] width 25 height 16
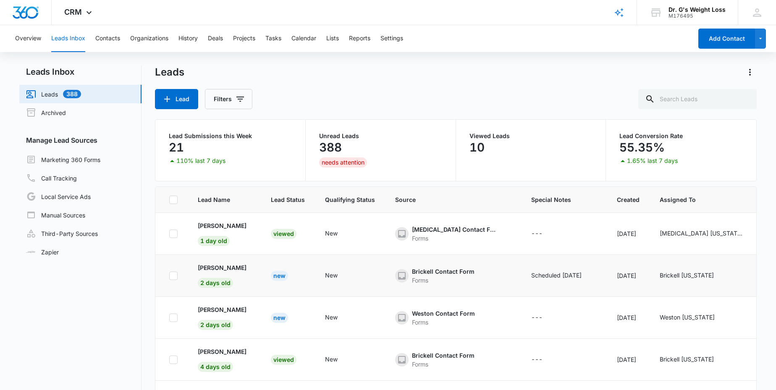
click at [284, 275] on div "New" at bounding box center [279, 276] width 17 height 10
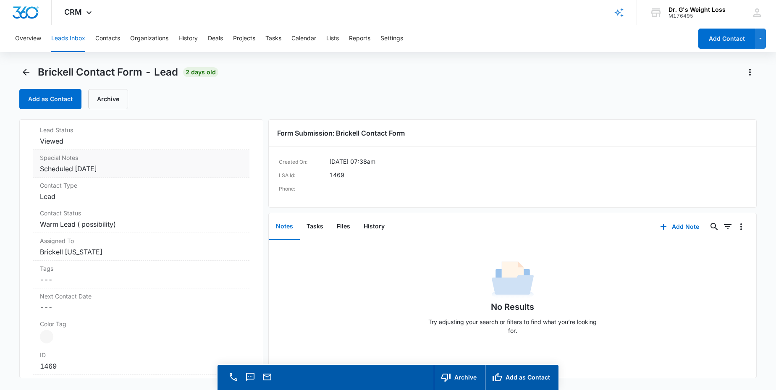
scroll to position [301, 0]
click at [121, 187] on label "Contact Type" at bounding box center [141, 185] width 203 height 9
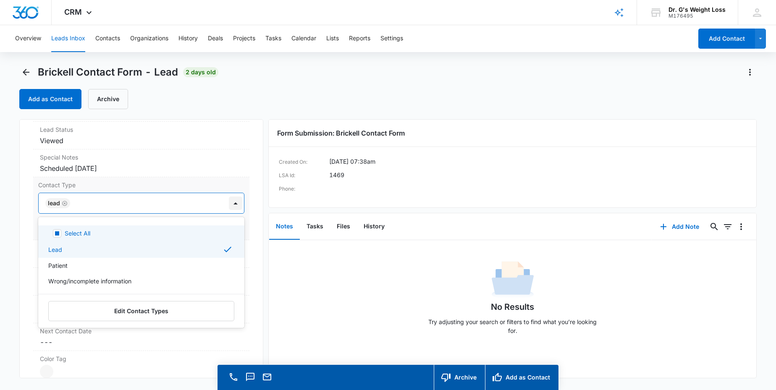
click at [229, 202] on div at bounding box center [235, 203] width 13 height 13
click at [125, 226] on div "Select All" at bounding box center [141, 233] width 206 height 16
checkbox input "true"
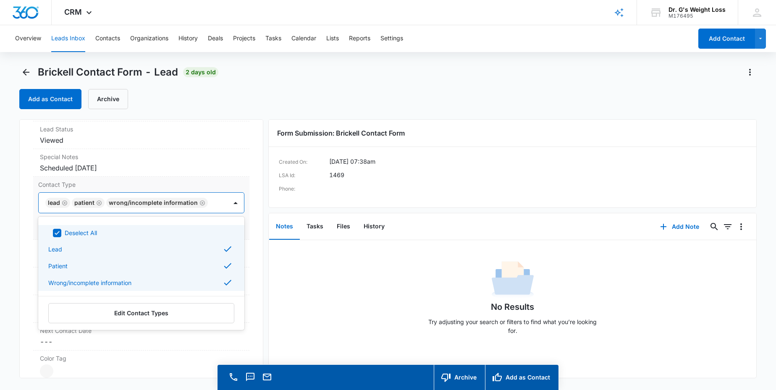
click at [210, 184] on label "Contact Type" at bounding box center [141, 184] width 206 height 9
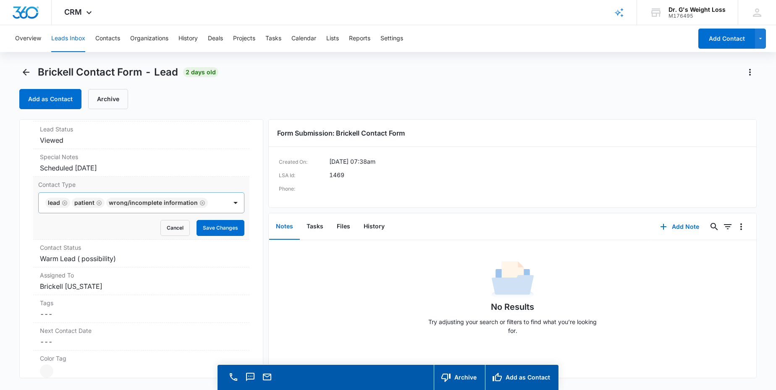
click at [199, 202] on icon "Remove Wrong/incomplete information" at bounding box center [202, 203] width 6 height 6
click at [94, 204] on div "Remove Patient" at bounding box center [98, 203] width 8 height 6
click at [218, 230] on button "Save Changes" at bounding box center [221, 228] width 48 height 16
click at [121, 260] on dd "Cancel Save Changes Warm Lead ( possibility)" at bounding box center [141, 259] width 203 height 10
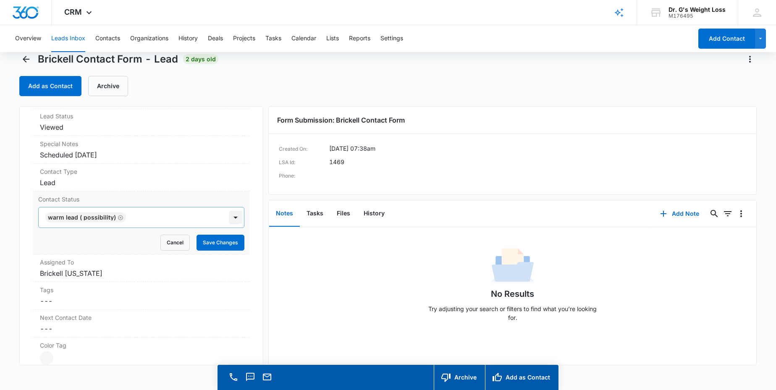
click at [228, 228] on div at bounding box center [235, 217] width 17 height 20
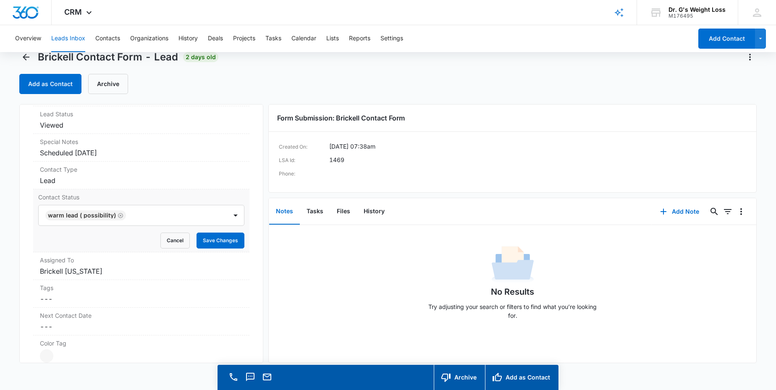
scroll to position [17, 0]
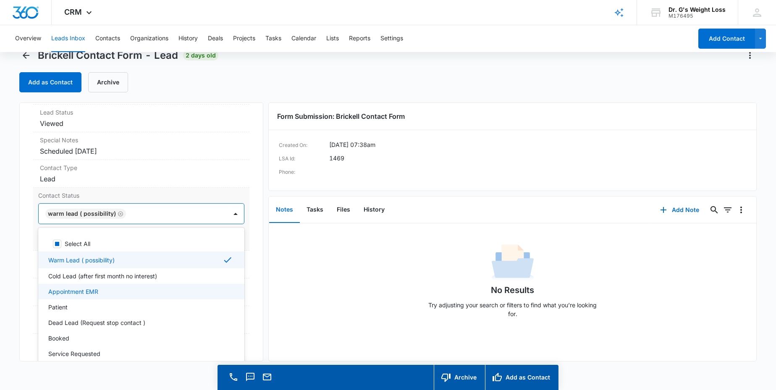
click at [56, 290] on p "Appointment EMR" at bounding box center [73, 291] width 50 height 9
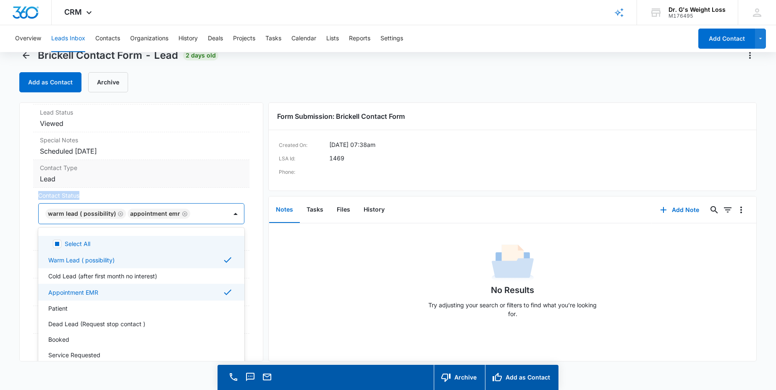
click at [239, 187] on dl "Qualifying Status Cancel Save Changes New Lead Source Brickell Contact Form Lea…" at bounding box center [141, 234] width 216 height 371
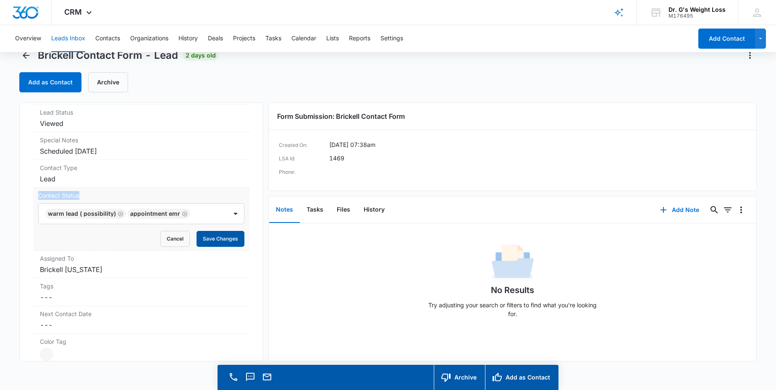
click at [210, 240] on button "Save Changes" at bounding box center [221, 239] width 48 height 16
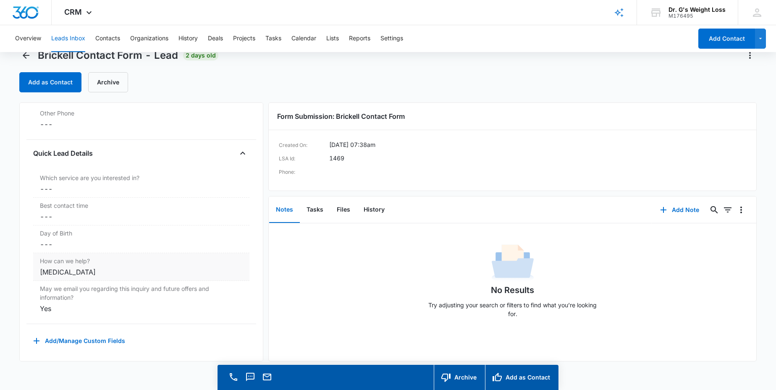
scroll to position [625, 0]
click at [370, 214] on button "History" at bounding box center [374, 210] width 34 height 26
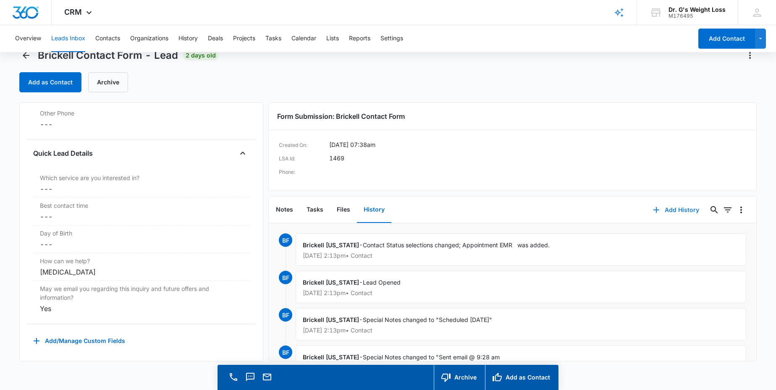
click at [680, 208] on button "Add History" at bounding box center [676, 210] width 63 height 20
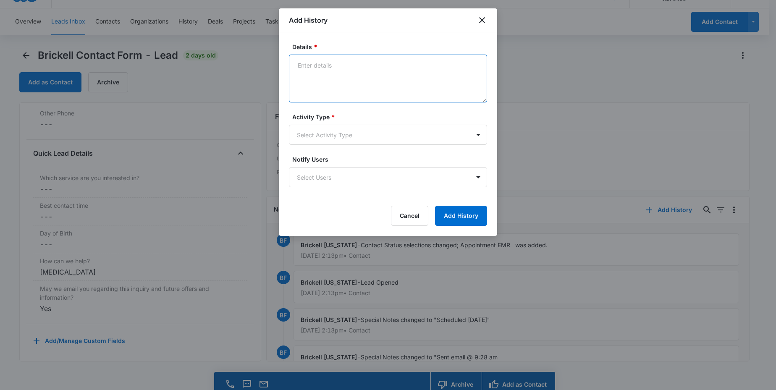
click at [346, 69] on textarea "Details *" at bounding box center [388, 79] width 198 height 48
type textarea "appointment scheduled 09/09/25"
click at [316, 145] on form "Details * appointment scheduled 09/09/25 Activity Type * Select Activity Type N…" at bounding box center [388, 134] width 198 height 184
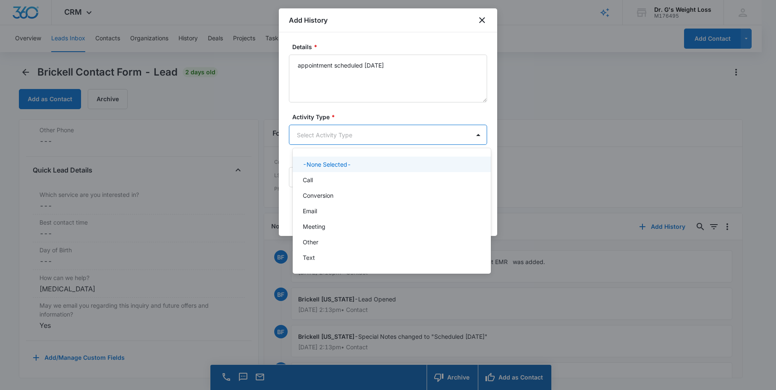
click at [325, 138] on body "CRM Apps Reputation Forms CRM Email Social Content Ads Intelligence Files Brand…" at bounding box center [388, 195] width 776 height 390
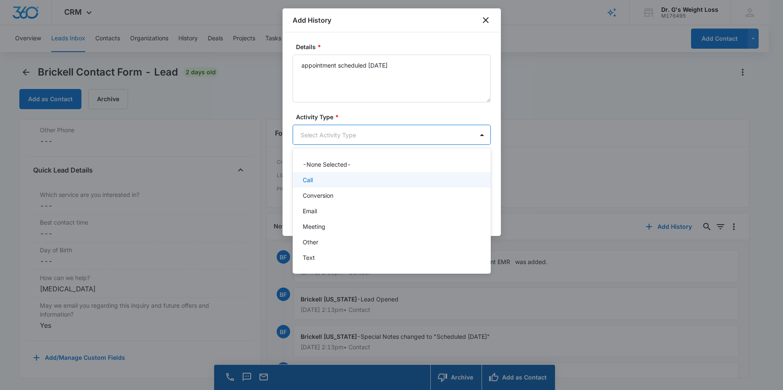
click at [323, 179] on div "Call" at bounding box center [391, 180] width 176 height 9
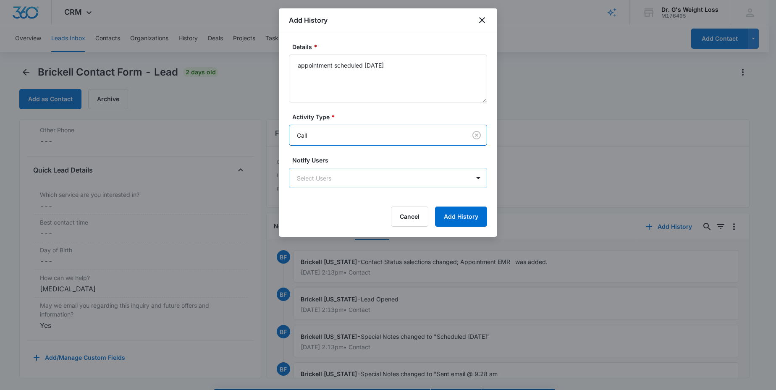
click at [347, 178] on body "CRM Apps Reputation Forms CRM Email Social Content Ads Intelligence Files Brand…" at bounding box center [388, 207] width 776 height 414
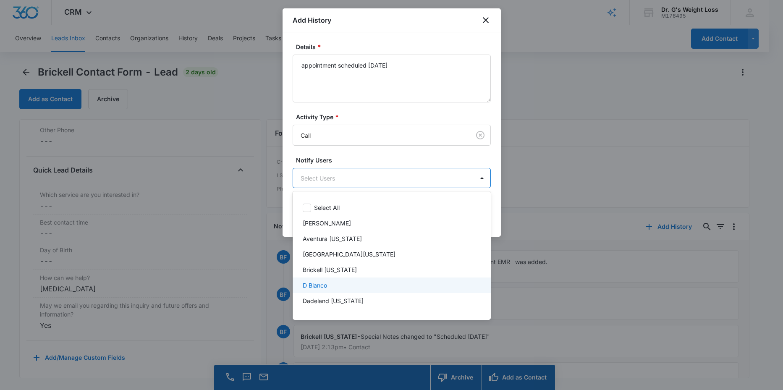
click at [317, 286] on p "D Blanco" at bounding box center [315, 285] width 24 height 9
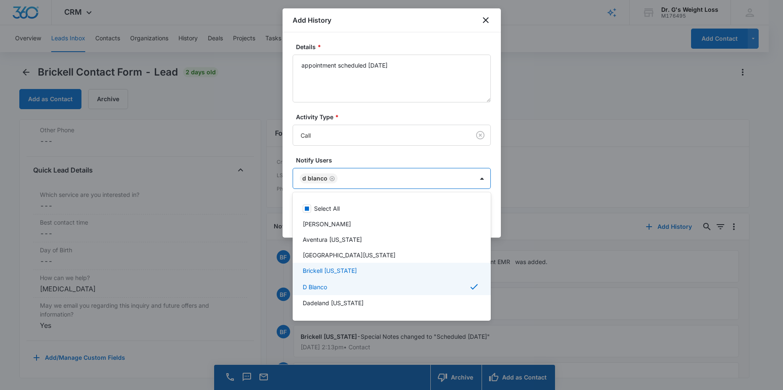
click at [323, 271] on p "Brickell [US_STATE]" at bounding box center [330, 270] width 54 height 9
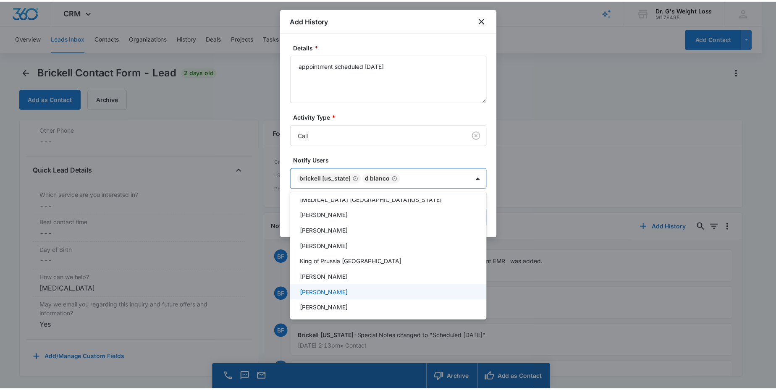
scroll to position [138, 0]
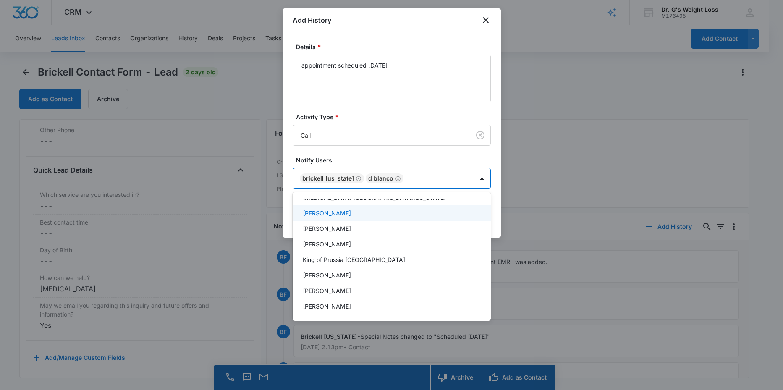
click at [470, 155] on div at bounding box center [391, 195] width 783 height 390
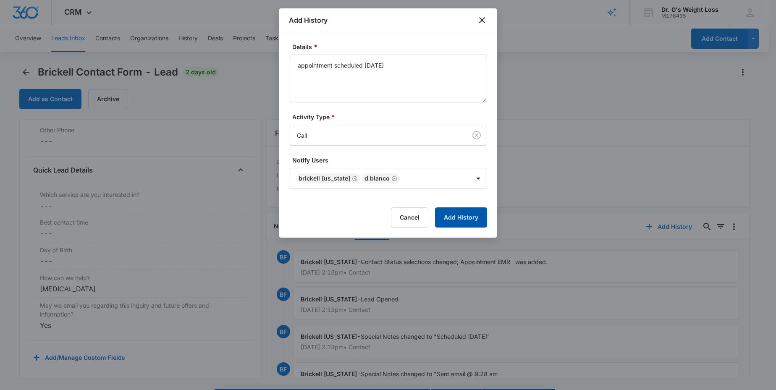
click at [460, 217] on button "Add History" at bounding box center [461, 217] width 52 height 20
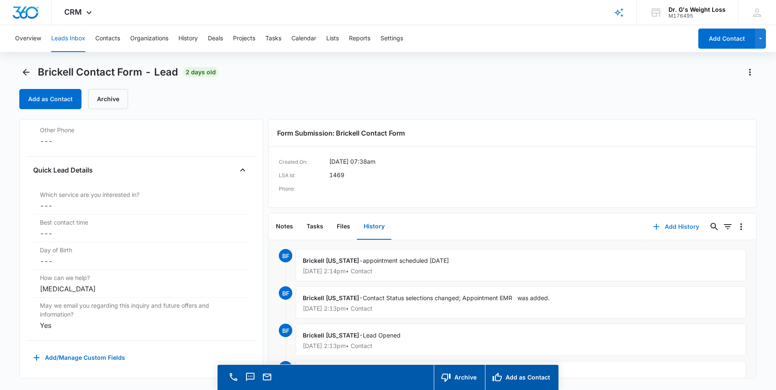
scroll to position [0, 0]
click at [531, 85] on div "Brickell Contact Form - Lead 2 days old Add as Contact Archive" at bounding box center [387, 88] width 737 height 44
click at [24, 75] on icon "Back" at bounding box center [26, 72] width 10 height 10
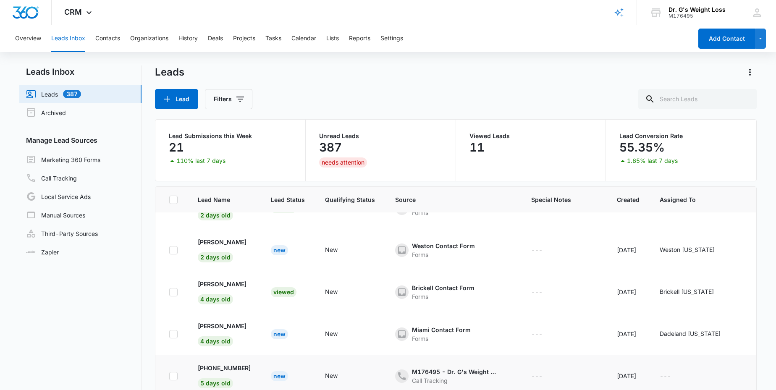
scroll to position [34, 0]
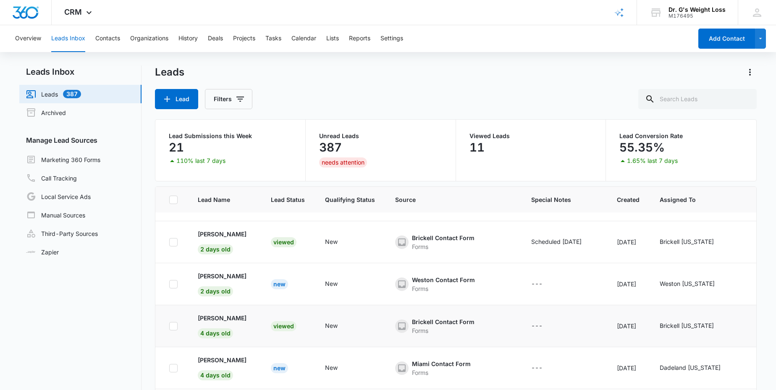
click at [286, 326] on div "Viewed" at bounding box center [284, 326] width 26 height 10
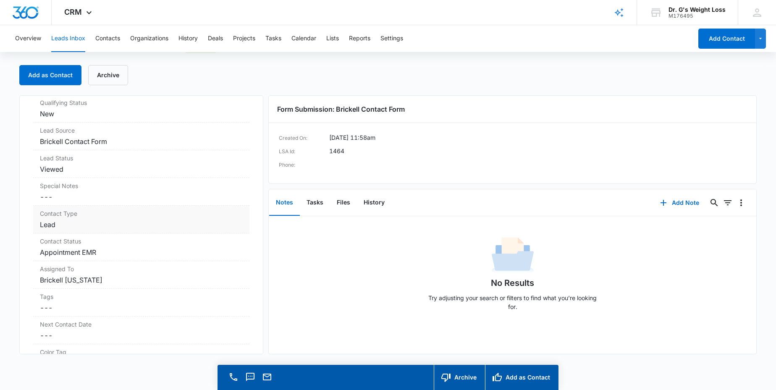
scroll to position [249, 0]
click at [156, 215] on label "Contact Type" at bounding box center [141, 213] width 203 height 9
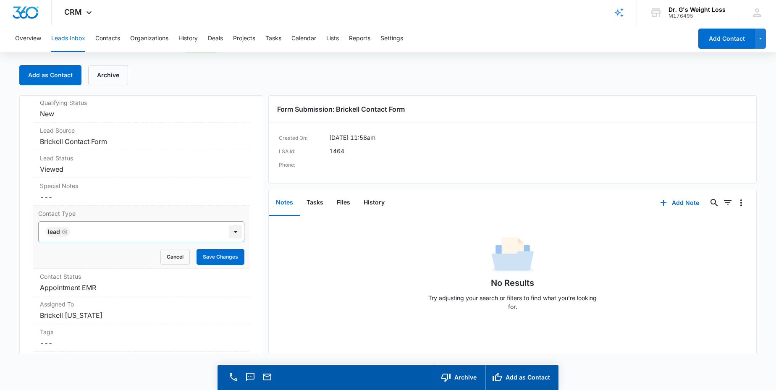
click at [229, 232] on div at bounding box center [235, 231] width 13 height 13
click at [140, 212] on label "Contact Type" at bounding box center [141, 213] width 206 height 9
click at [122, 286] on dd "Cancel Save Changes Appointment EMR" at bounding box center [141, 288] width 203 height 10
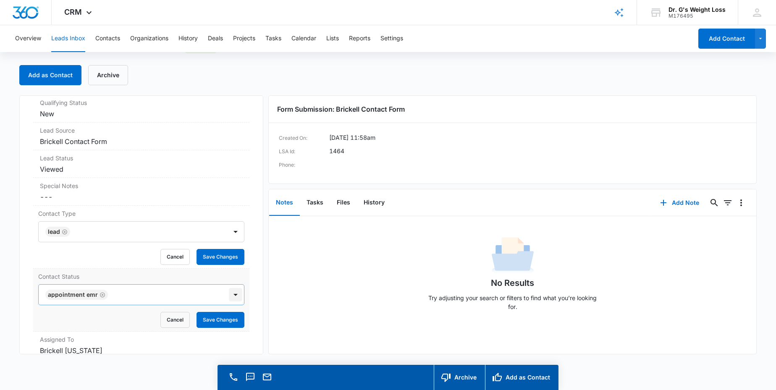
click at [229, 294] on div at bounding box center [235, 294] width 13 height 13
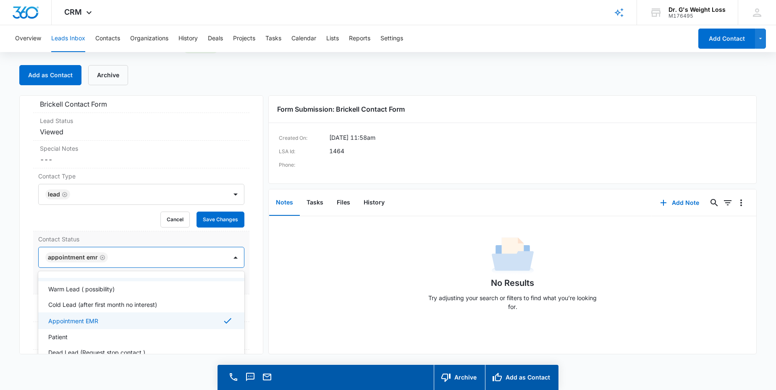
scroll to position [0, 0]
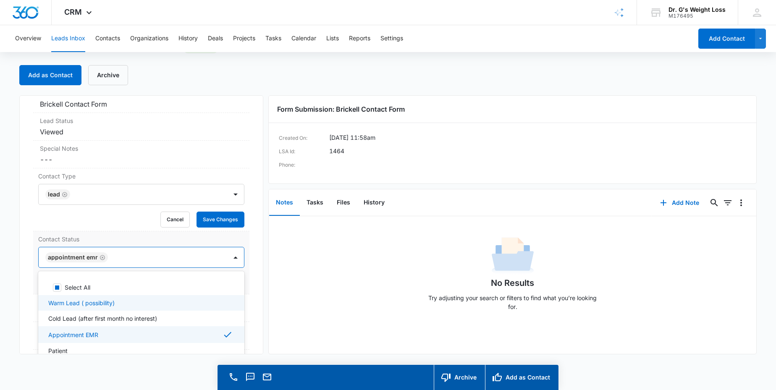
click at [124, 301] on div "Warm Lead ( possibility)" at bounding box center [140, 303] width 184 height 9
click at [203, 218] on button "Save Changes" at bounding box center [221, 220] width 48 height 16
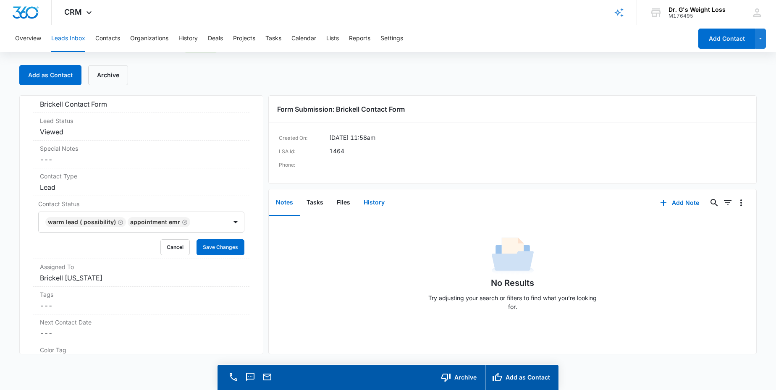
click at [375, 200] on button "History" at bounding box center [374, 203] width 34 height 26
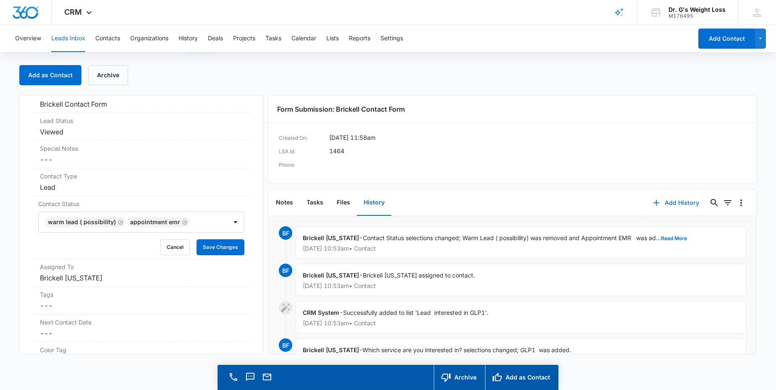
click at [667, 203] on button "Add History" at bounding box center [676, 203] width 63 height 20
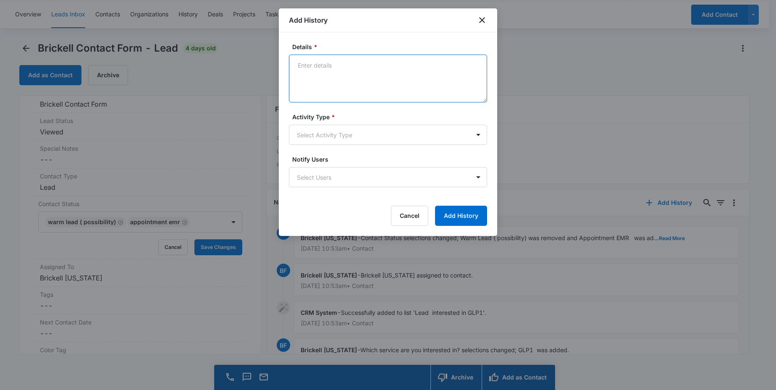
click at [344, 69] on textarea "Details *" at bounding box center [388, 79] width 198 height 48
type textarea "Pt came to de consult. said will discussed it with her PCP and will contact us …"
click at [447, 137] on body "CRM Apps Reputation Forms CRM Email Social Content Ads Intelligence Files Brand…" at bounding box center [388, 183] width 776 height 414
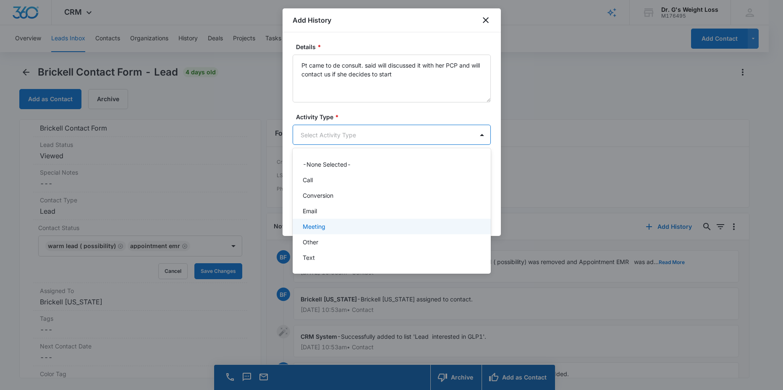
click at [338, 223] on div "Meeting" at bounding box center [391, 226] width 176 height 9
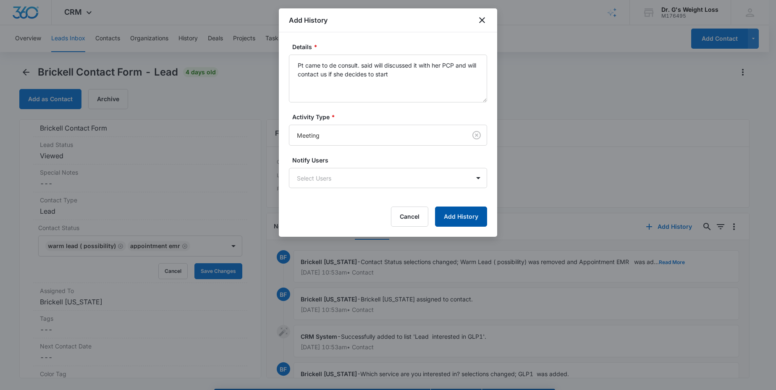
click at [451, 213] on button "Add History" at bounding box center [461, 217] width 52 height 20
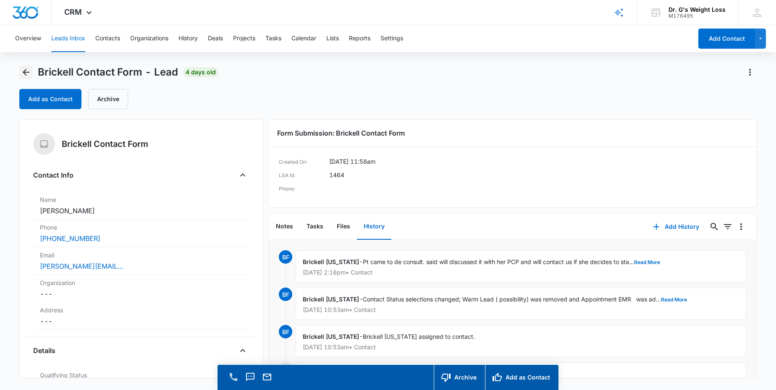
click at [24, 70] on icon "Back" at bounding box center [26, 72] width 10 height 10
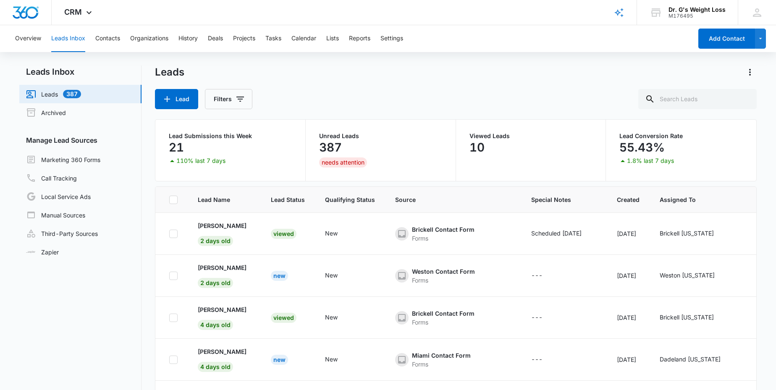
click at [204, 131] on div "Lead Submissions this Week 21 110% last 7 days" at bounding box center [230, 150] width 150 height 61
click at [210, 136] on p "Lead Submissions this Week" at bounding box center [230, 136] width 123 height 6
click at [78, 162] on link "Marketing 360 Forms" at bounding box center [63, 160] width 74 height 10
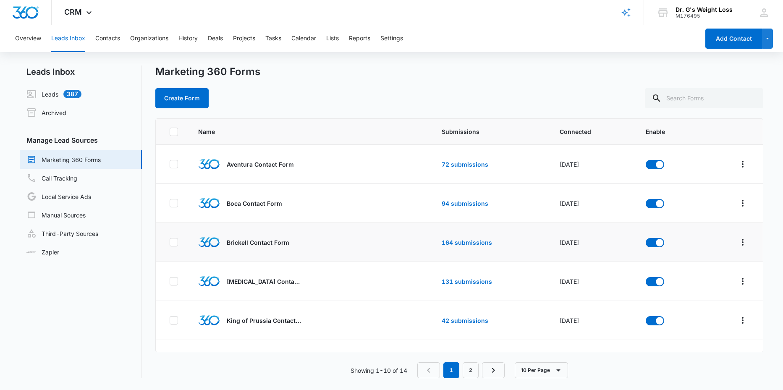
click at [272, 246] on p "Brickell Contact Form" at bounding box center [258, 242] width 63 height 9
click at [469, 240] on link "164 submissions" at bounding box center [467, 242] width 50 height 7
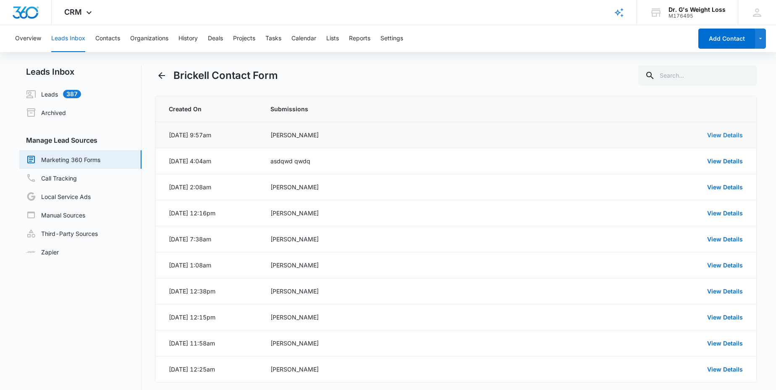
click at [726, 134] on link "View Details" at bounding box center [725, 134] width 36 height 7
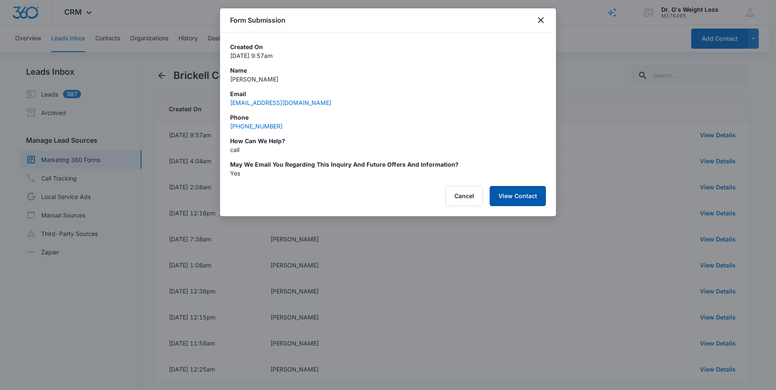
click at [514, 193] on button "View Contact" at bounding box center [518, 196] width 56 height 20
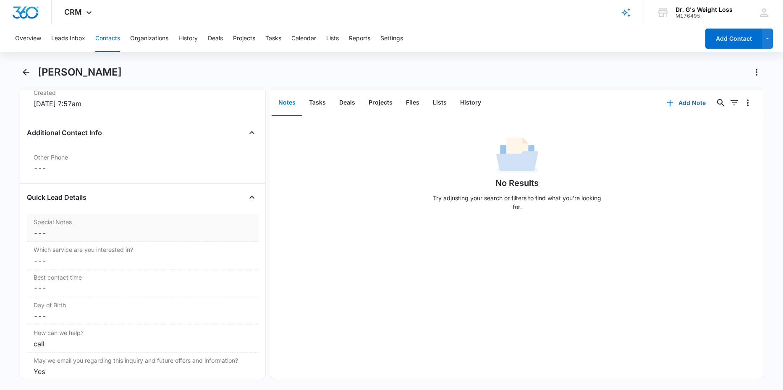
scroll to position [633, 0]
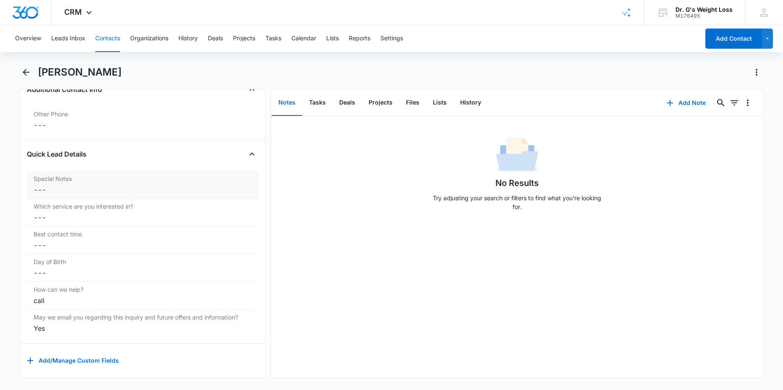
click at [72, 192] on dd "Cancel Save Changes ---" at bounding box center [143, 190] width 219 height 10
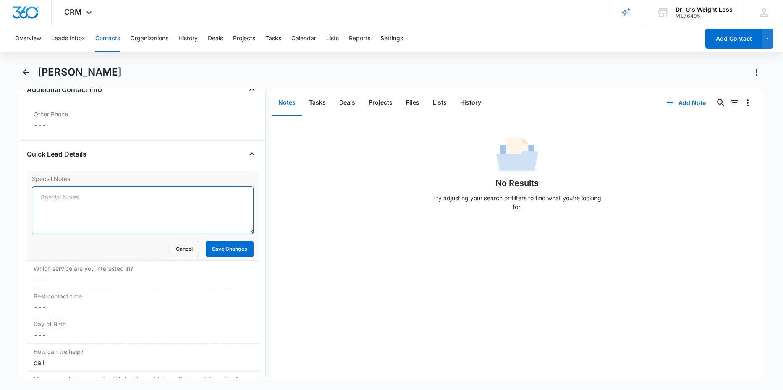
click at [65, 197] on textarea "Special Notes" at bounding box center [143, 210] width 222 height 48
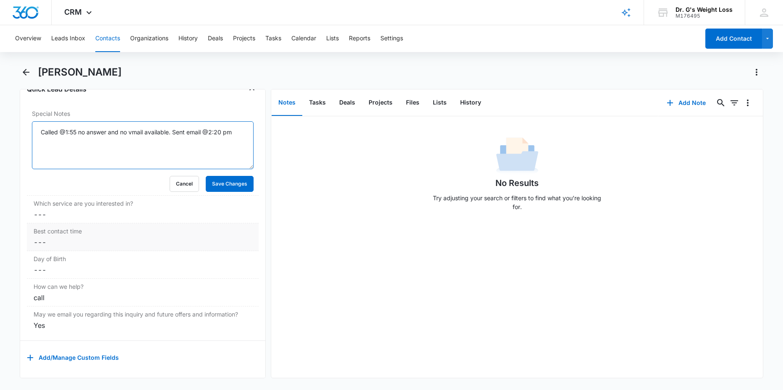
scroll to position [705, 0]
type textarea "Called @1:55 no answer and no vmail available. Sent email @2:20 pm"
click at [222, 179] on button "Save Changes" at bounding box center [230, 184] width 48 height 16
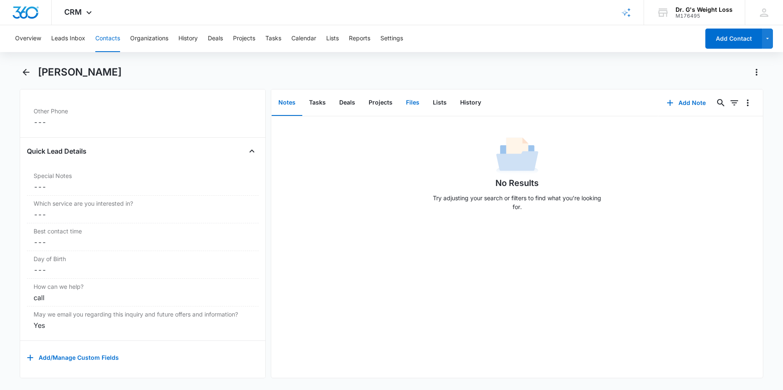
scroll to position [653, 0]
click at [467, 100] on button "History" at bounding box center [471, 103] width 34 height 26
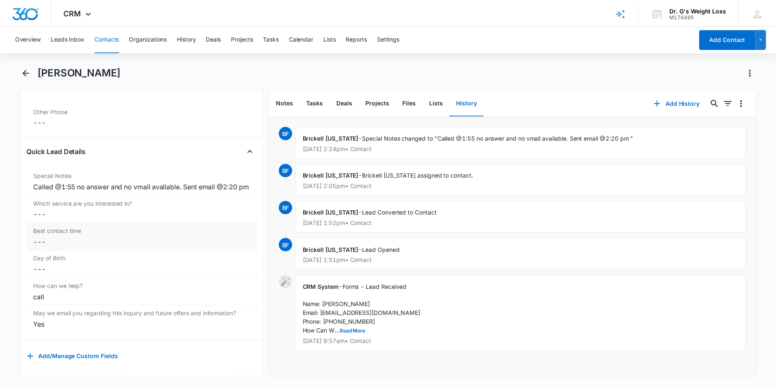
scroll to position [611, 0]
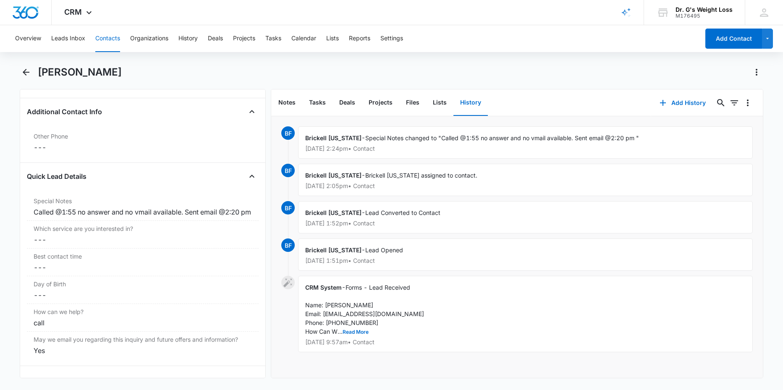
click at [257, 78] on div "[PERSON_NAME]" at bounding box center [401, 72] width 726 height 13
click at [21, 66] on button "Back" at bounding box center [26, 72] width 13 height 13
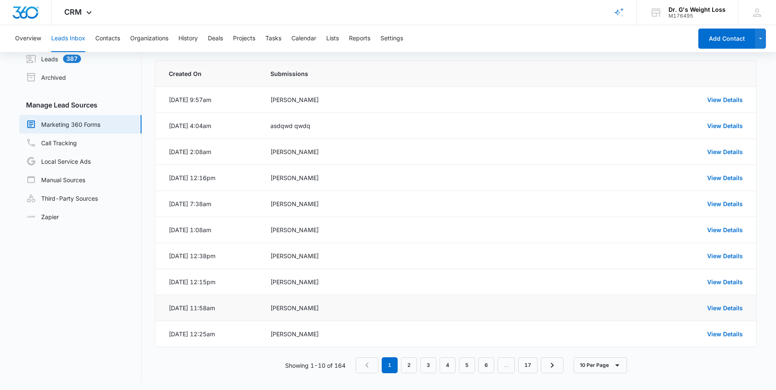
scroll to position [39, 0]
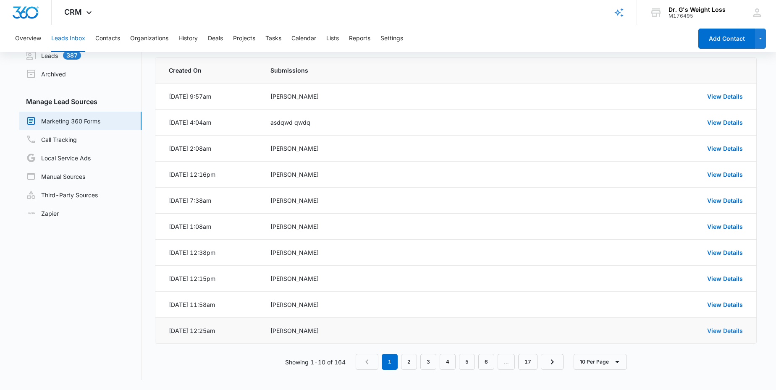
click at [734, 331] on link "View Details" at bounding box center [725, 330] width 36 height 7
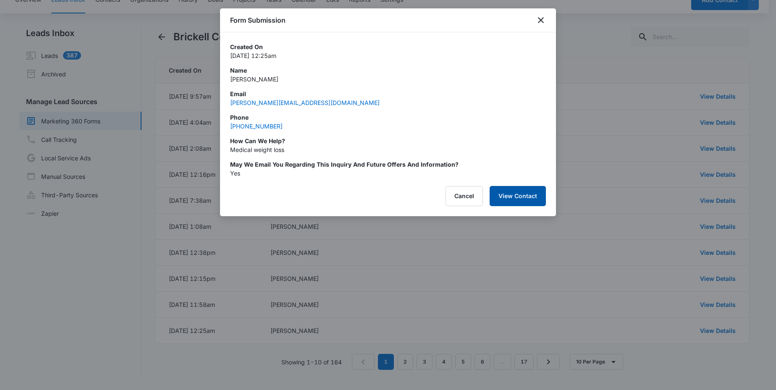
click at [530, 196] on button "View Contact" at bounding box center [518, 196] width 56 height 20
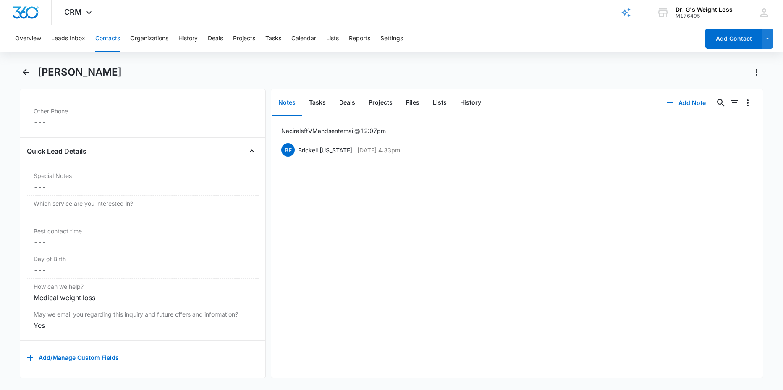
scroll to position [643, 0]
click at [30, 69] on icon "Back" at bounding box center [26, 72] width 10 height 10
click at [26, 72] on icon "Back" at bounding box center [26, 72] width 7 height 7
click at [23, 72] on icon "Back" at bounding box center [26, 72] width 7 height 7
